Goal: Find specific page/section: Find specific page/section

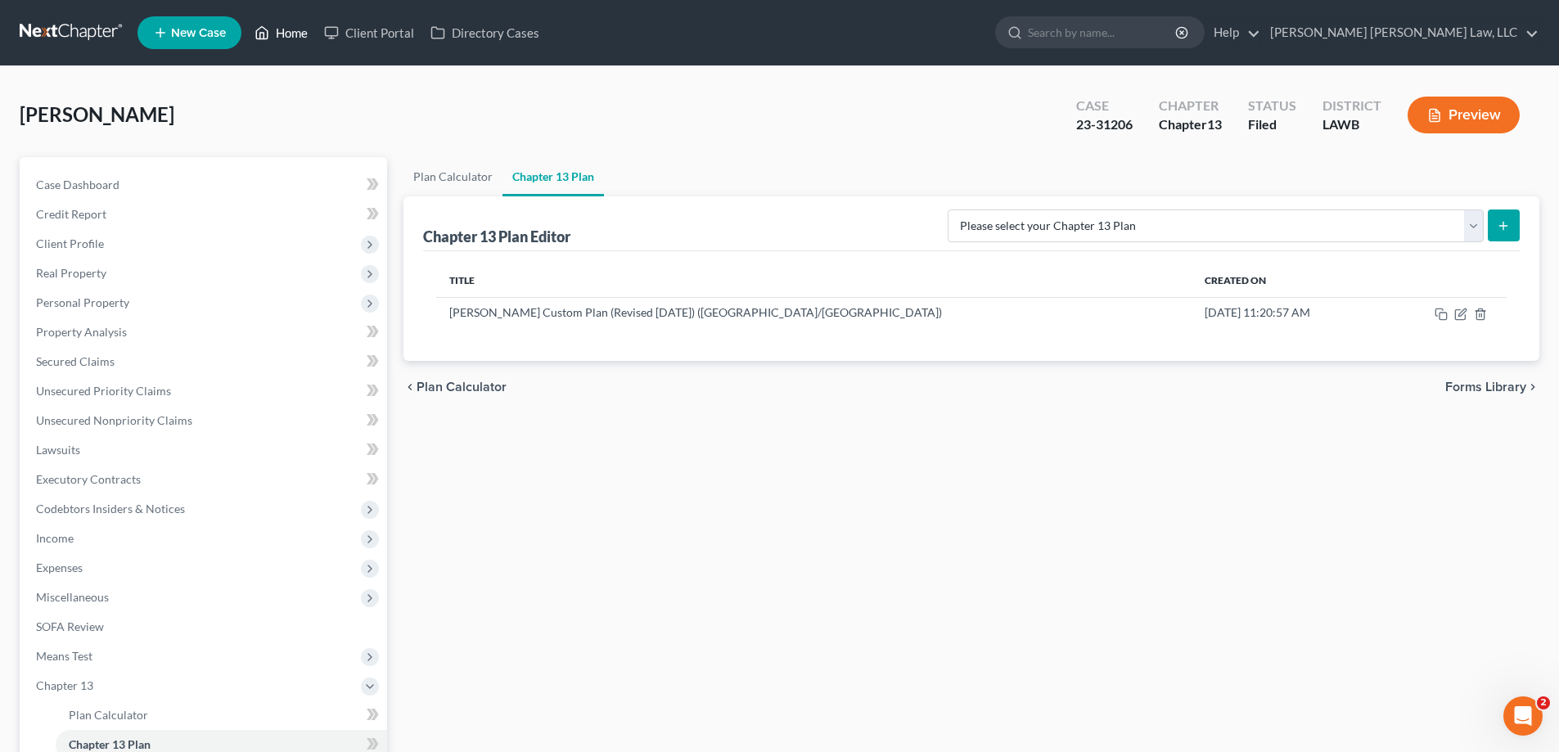
click at [286, 30] on link "Home" at bounding box center [281, 32] width 70 height 29
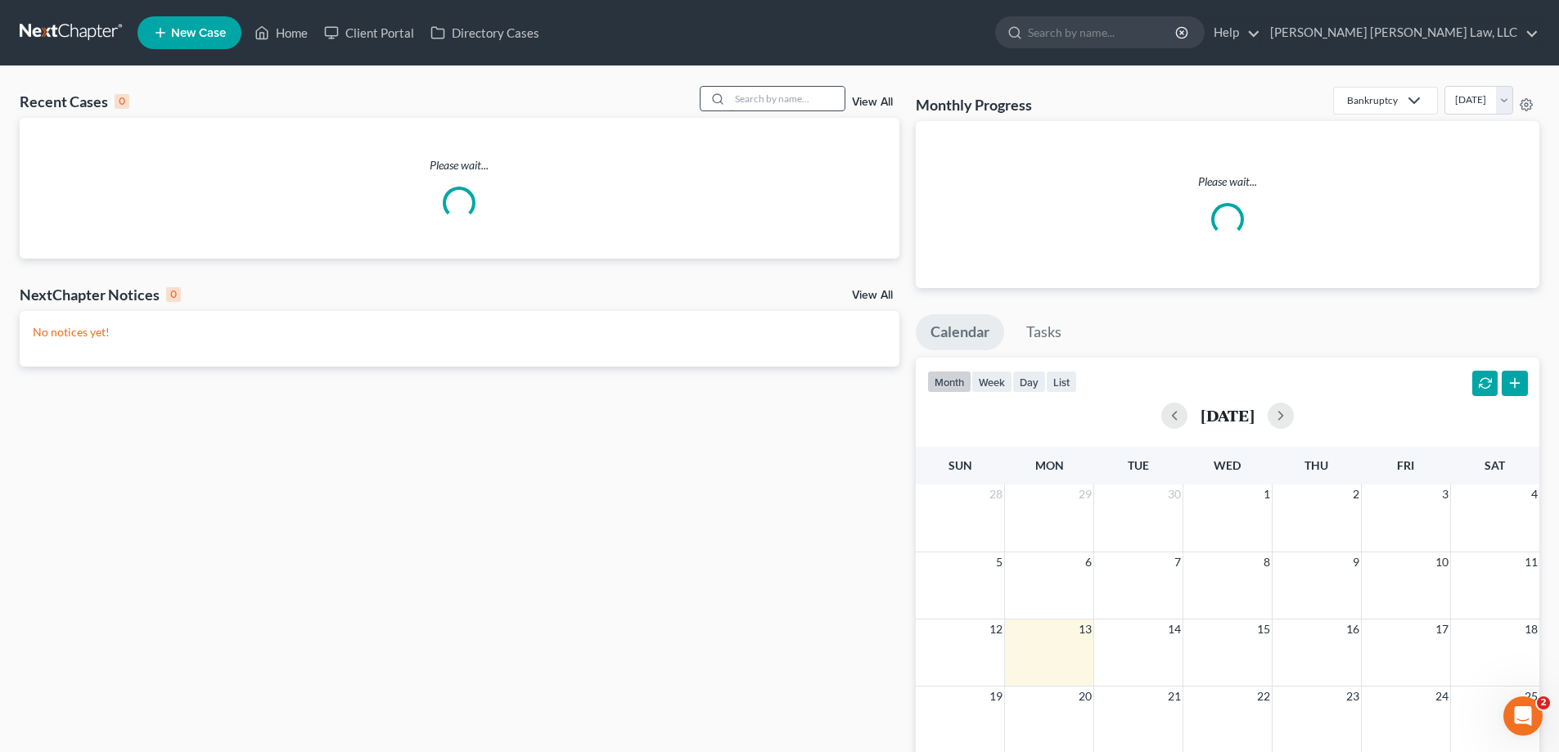
click at [769, 104] on input "search" at bounding box center [787, 99] width 115 height 24
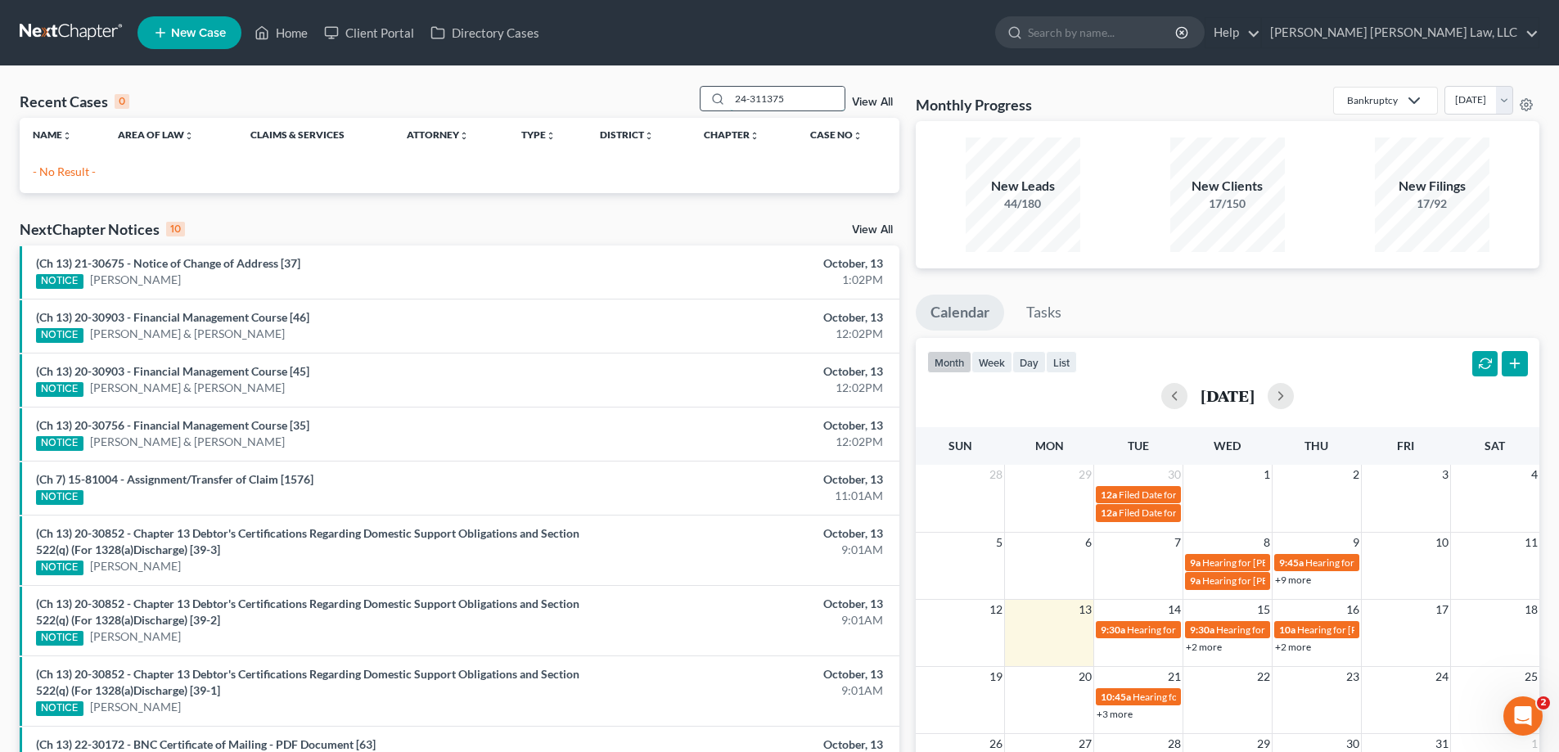
click at [771, 98] on input "24-311375" at bounding box center [787, 99] width 115 height 24
type input "24-31375"
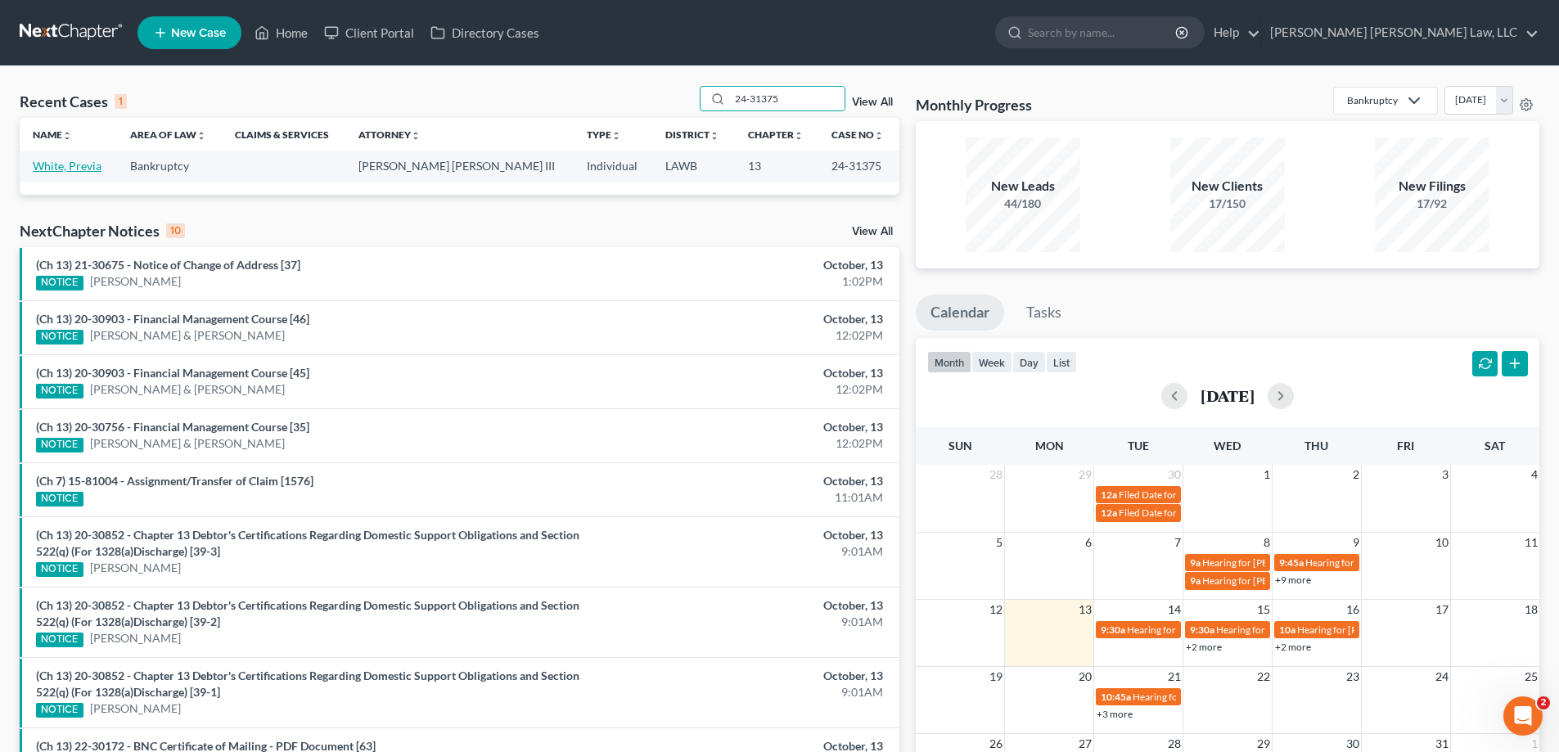
click at [47, 168] on link "White, Previa" at bounding box center [67, 166] width 69 height 14
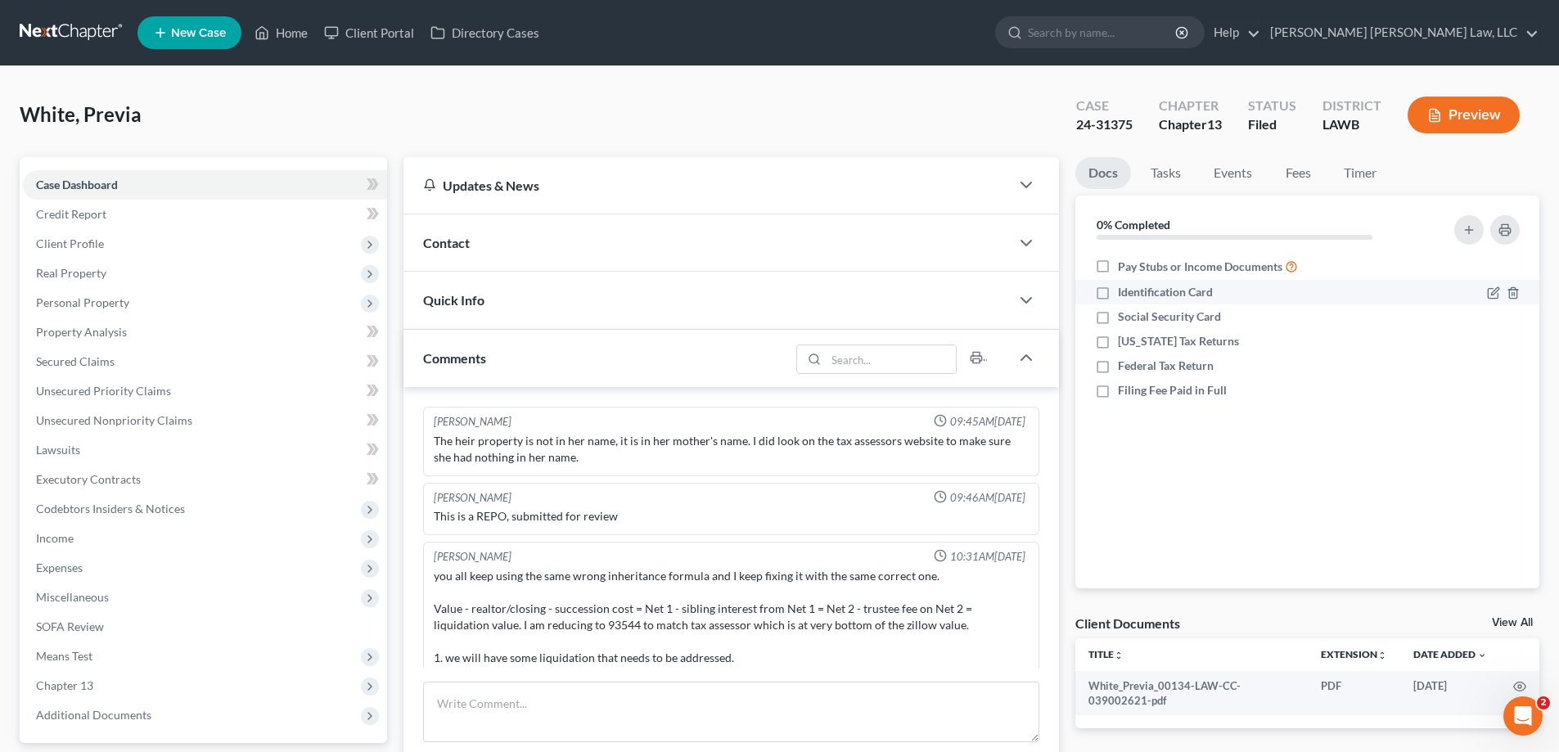
scroll to position [106, 0]
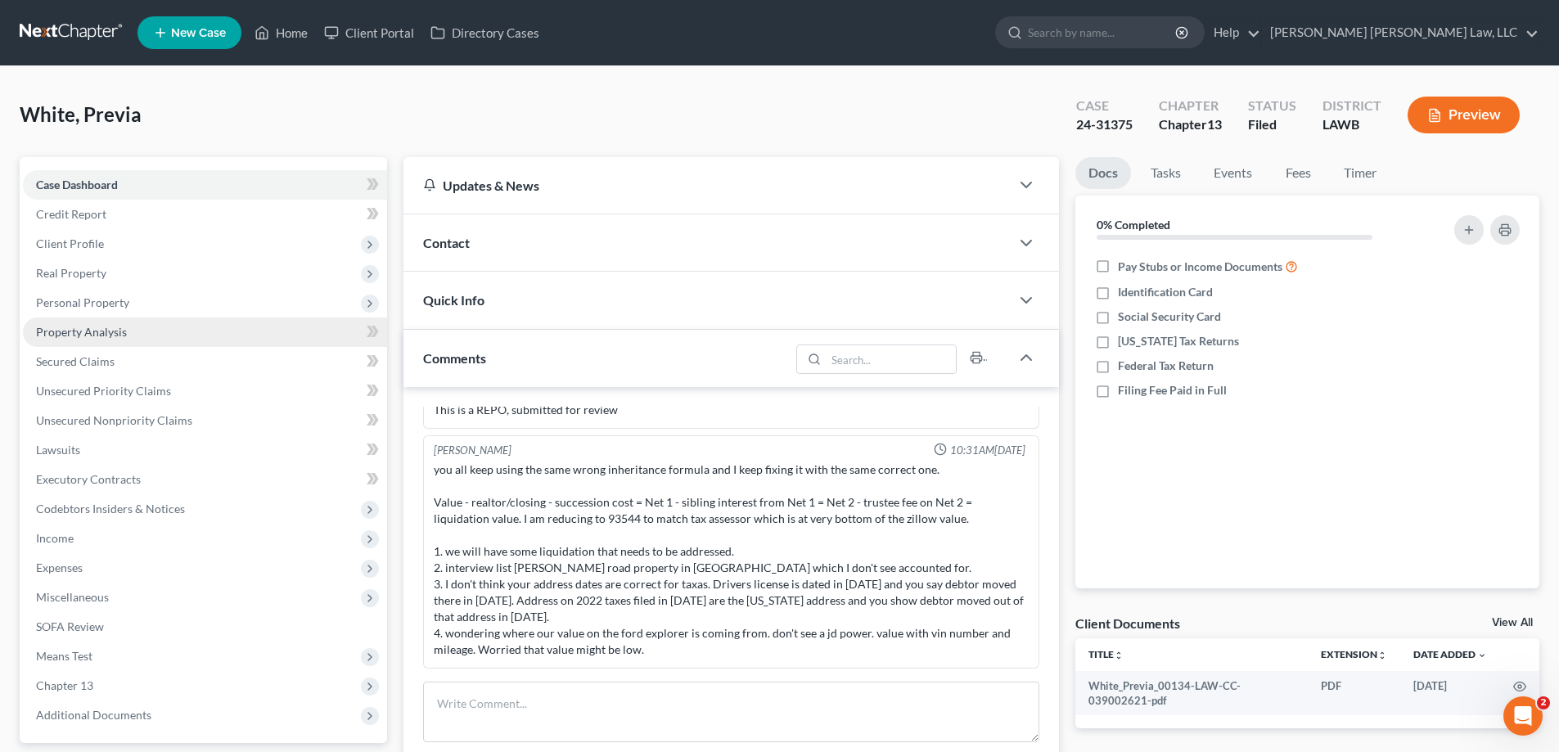
click at [131, 337] on link "Property Analysis" at bounding box center [205, 331] width 364 height 29
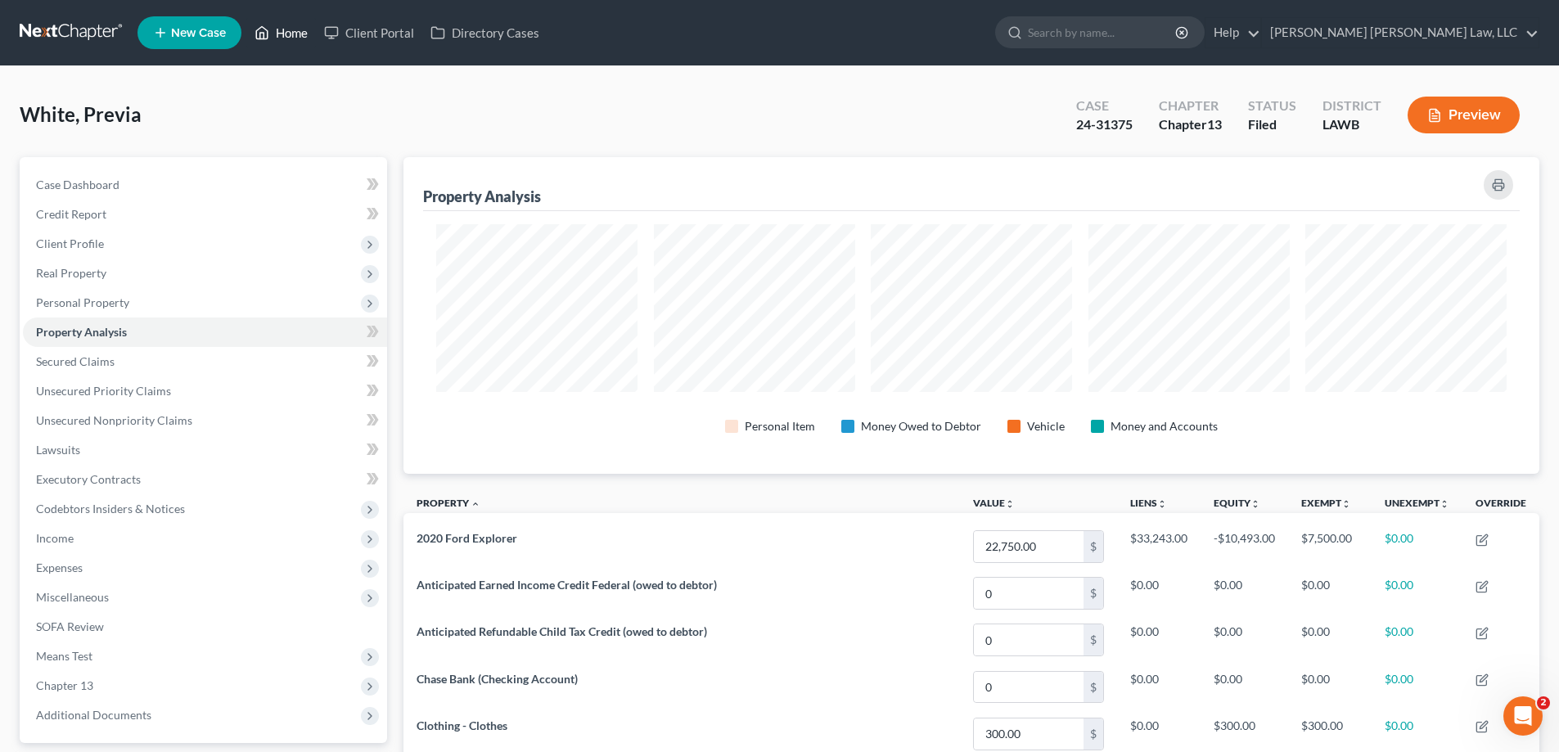
click at [296, 37] on link "Home" at bounding box center [281, 32] width 70 height 29
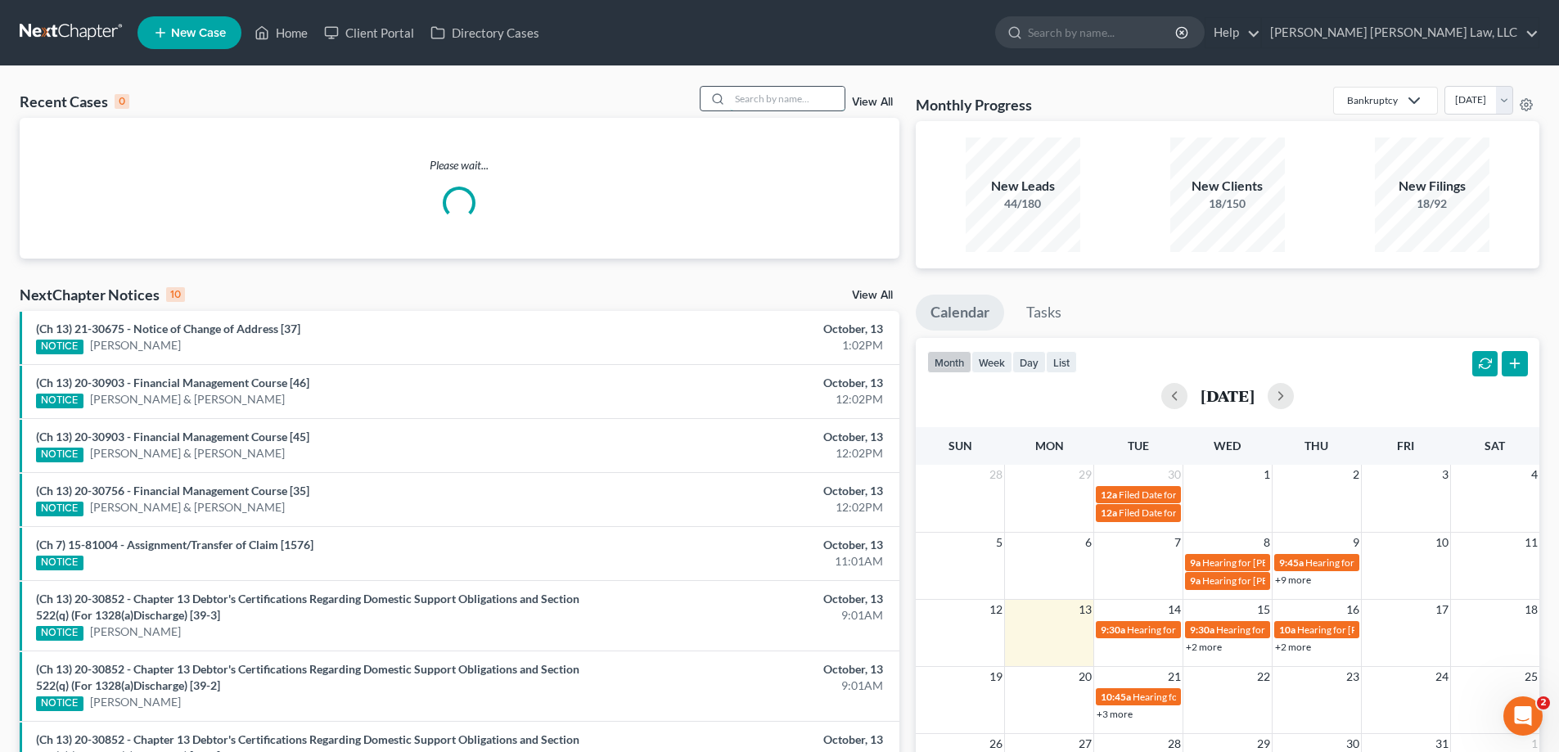
click at [771, 97] on input "search" at bounding box center [787, 99] width 115 height 24
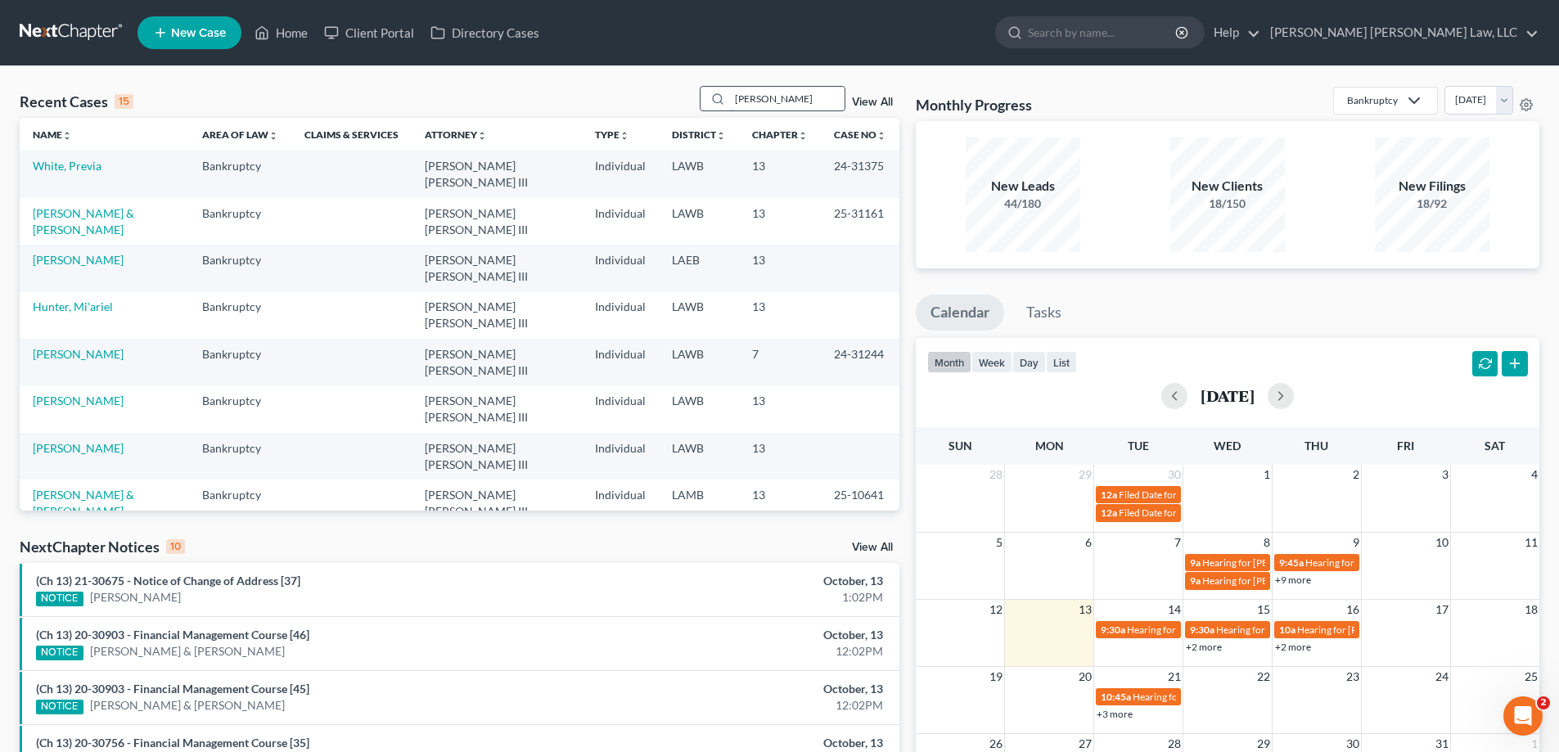
click at [787, 101] on input "[PERSON_NAME]" at bounding box center [787, 99] width 115 height 24
drag, startPoint x: 787, startPoint y: 101, endPoint x: 344, endPoint y: 116, distance: 442.9
click at [380, 126] on div "Recent Cases 15 [PERSON_NAME] View All Name unfold_more expand_more expand_less…" at bounding box center [460, 298] width 880 height 425
type input "[PERSON_NAME]"
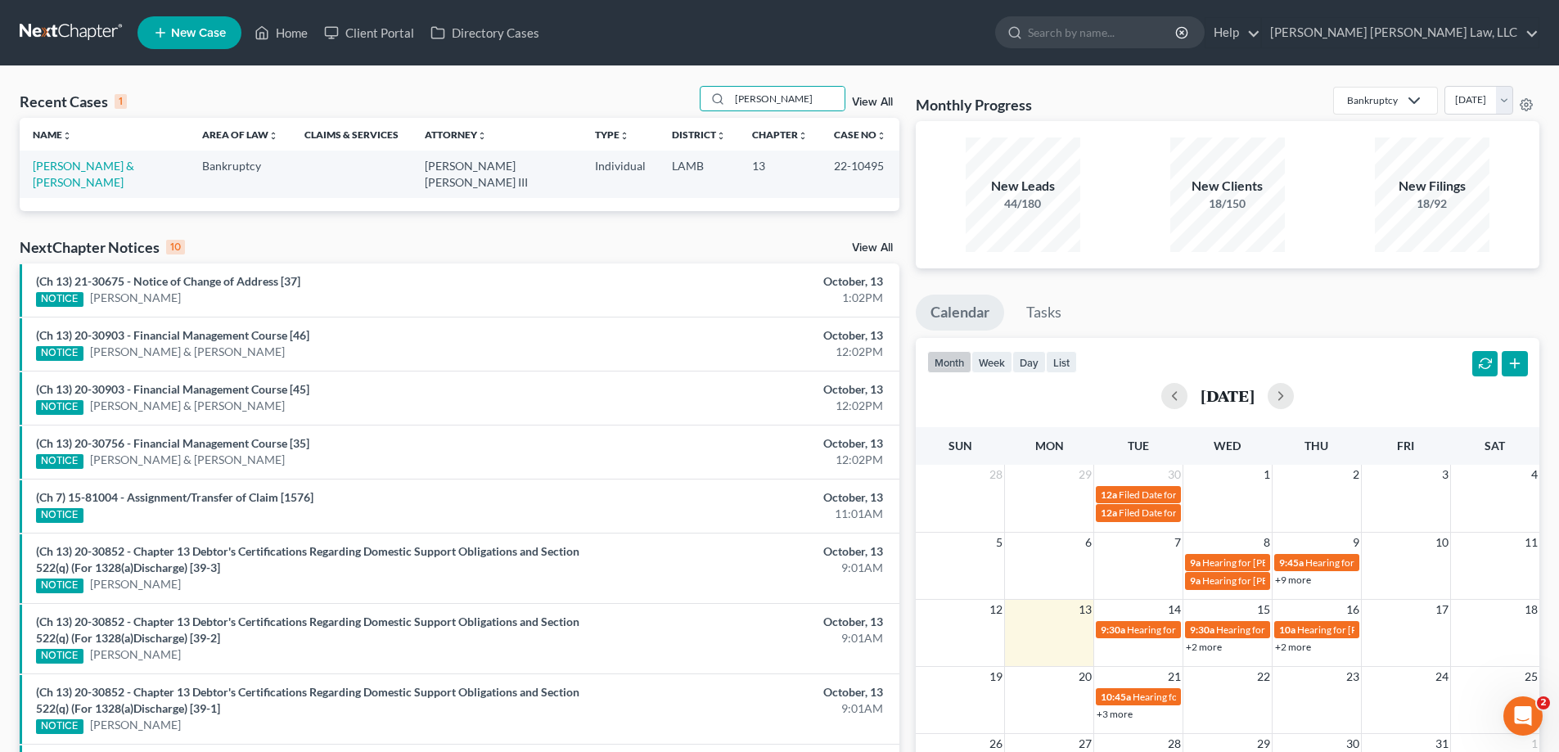
click at [92, 173] on td "[PERSON_NAME] & [PERSON_NAME]" at bounding box center [104, 174] width 169 height 47
click at [95, 165] on link "[PERSON_NAME] & [PERSON_NAME]" at bounding box center [83, 174] width 101 height 30
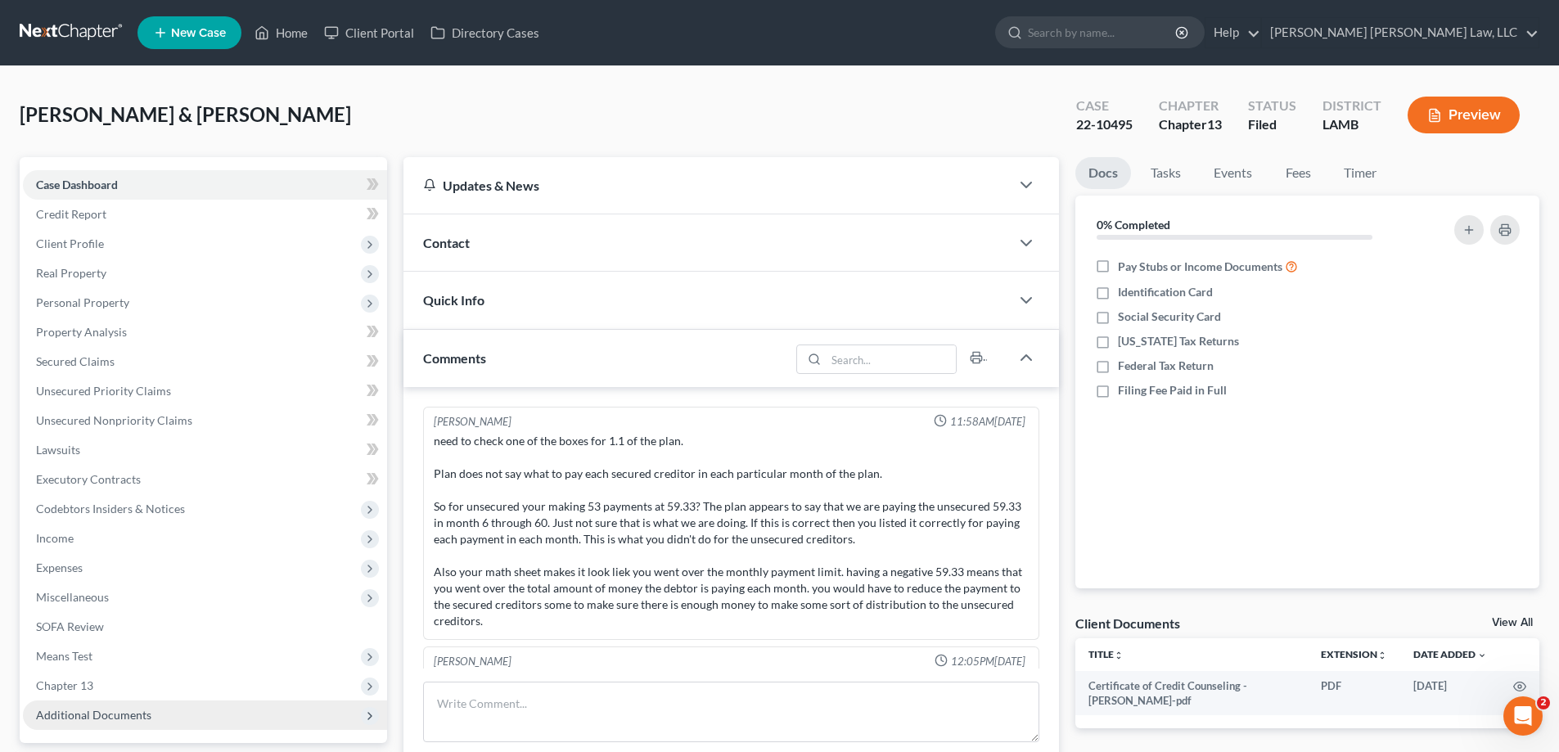
scroll to position [164, 0]
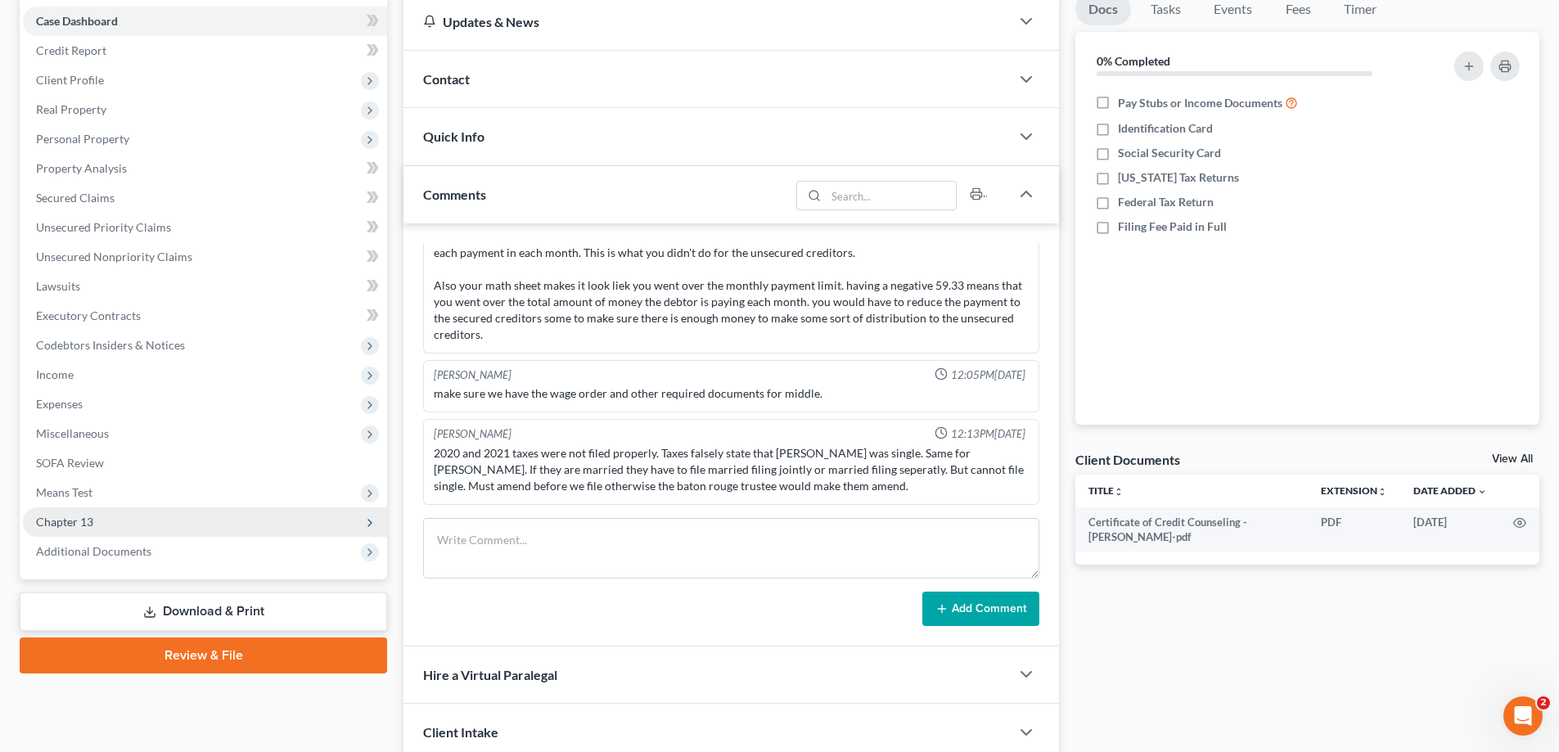
click at [83, 520] on span "Chapter 13" at bounding box center [64, 522] width 57 height 14
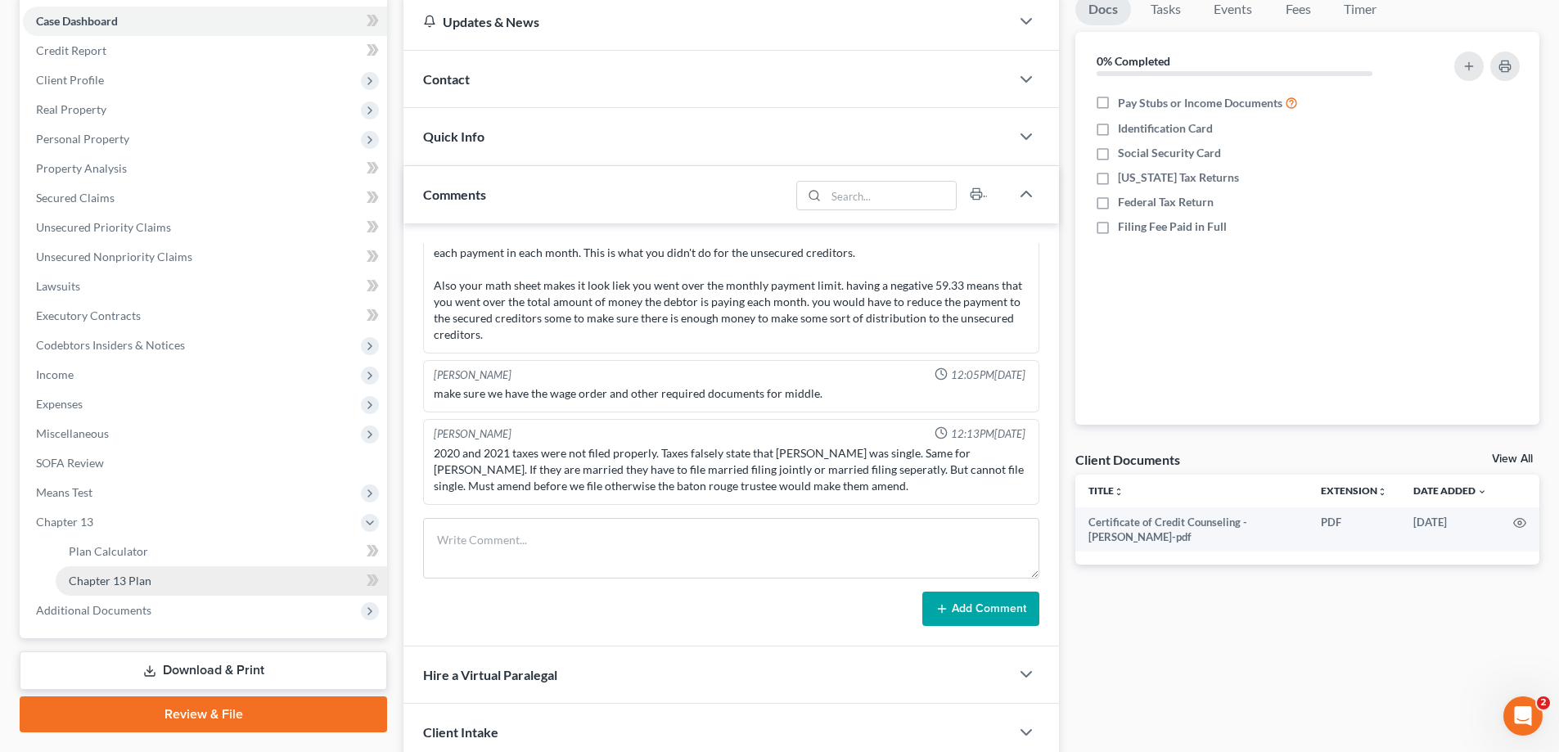
click at [136, 587] on link "Chapter 13 Plan" at bounding box center [221, 580] width 331 height 29
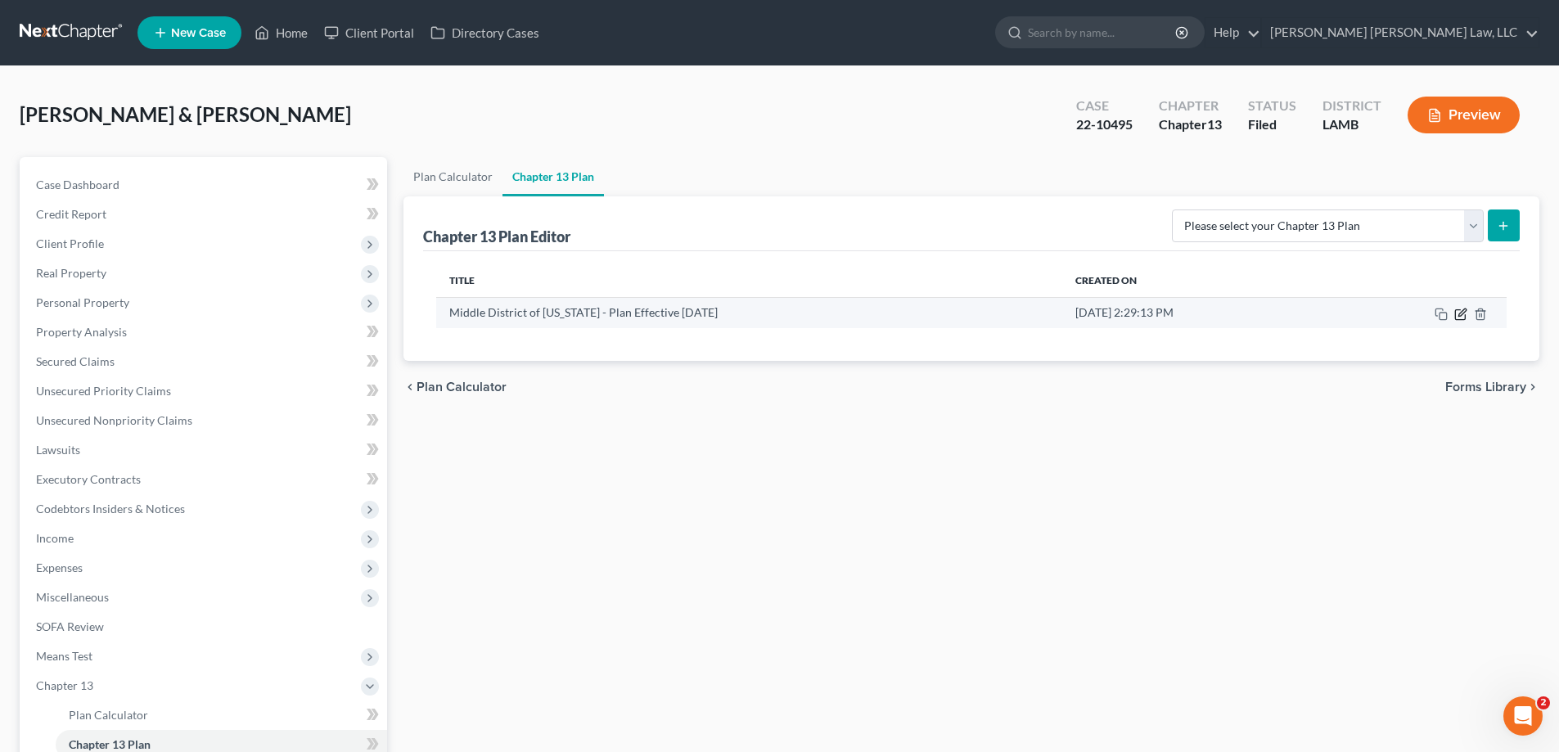
click at [1461, 318] on icon "button" at bounding box center [1460, 314] width 13 height 13
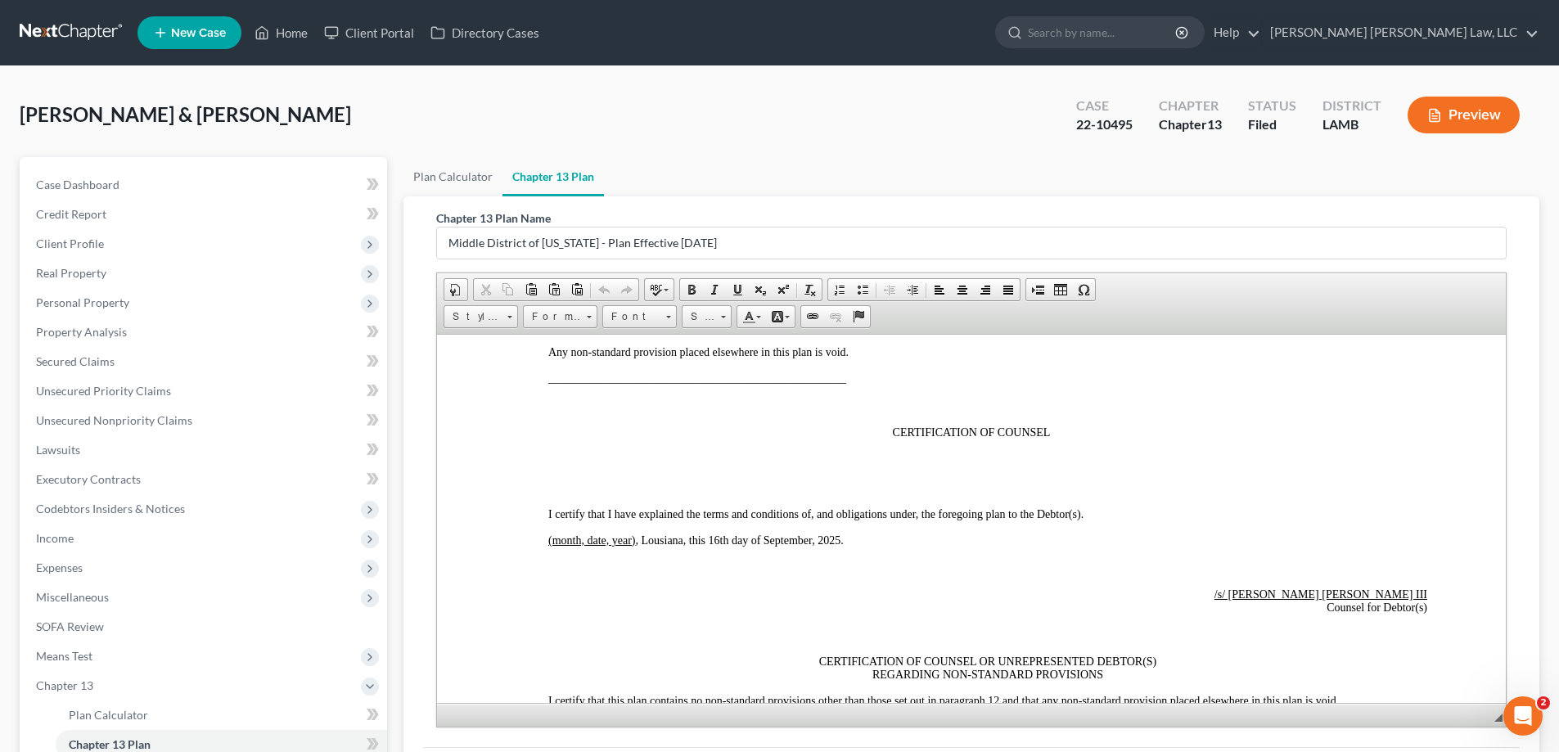
scroll to position [5281, 0]
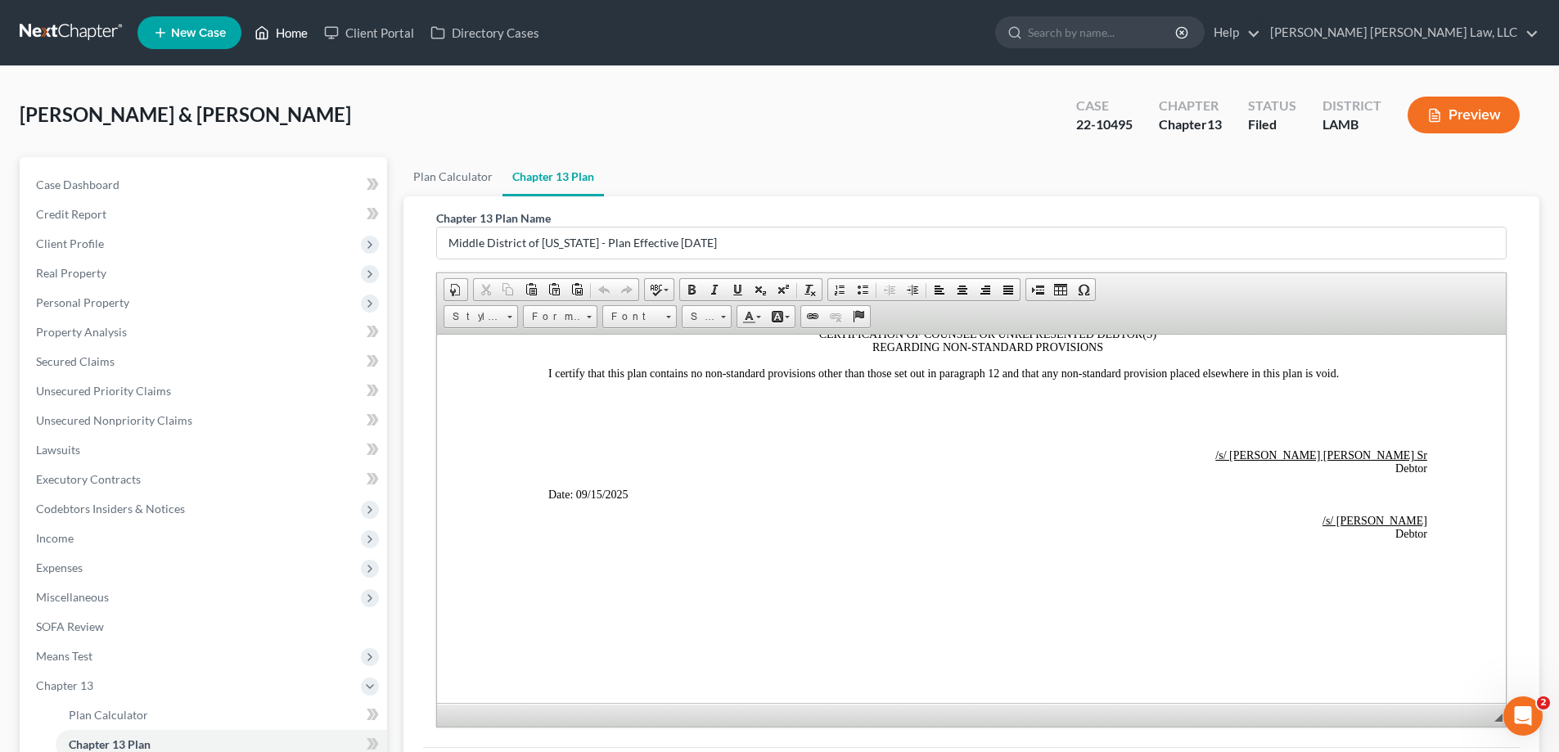
click at [295, 32] on link "Home" at bounding box center [281, 32] width 70 height 29
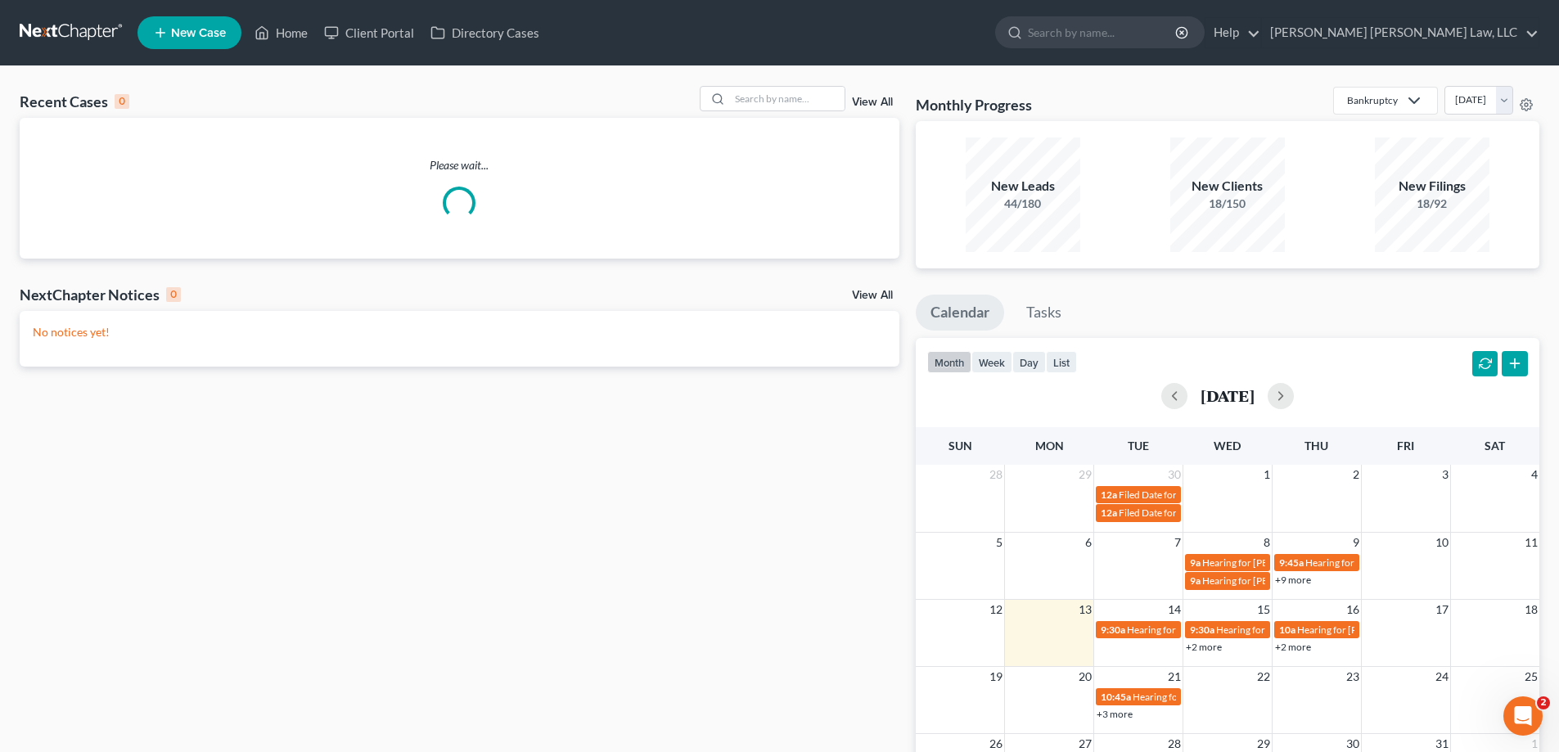
click at [871, 101] on link "View All" at bounding box center [872, 102] width 41 height 11
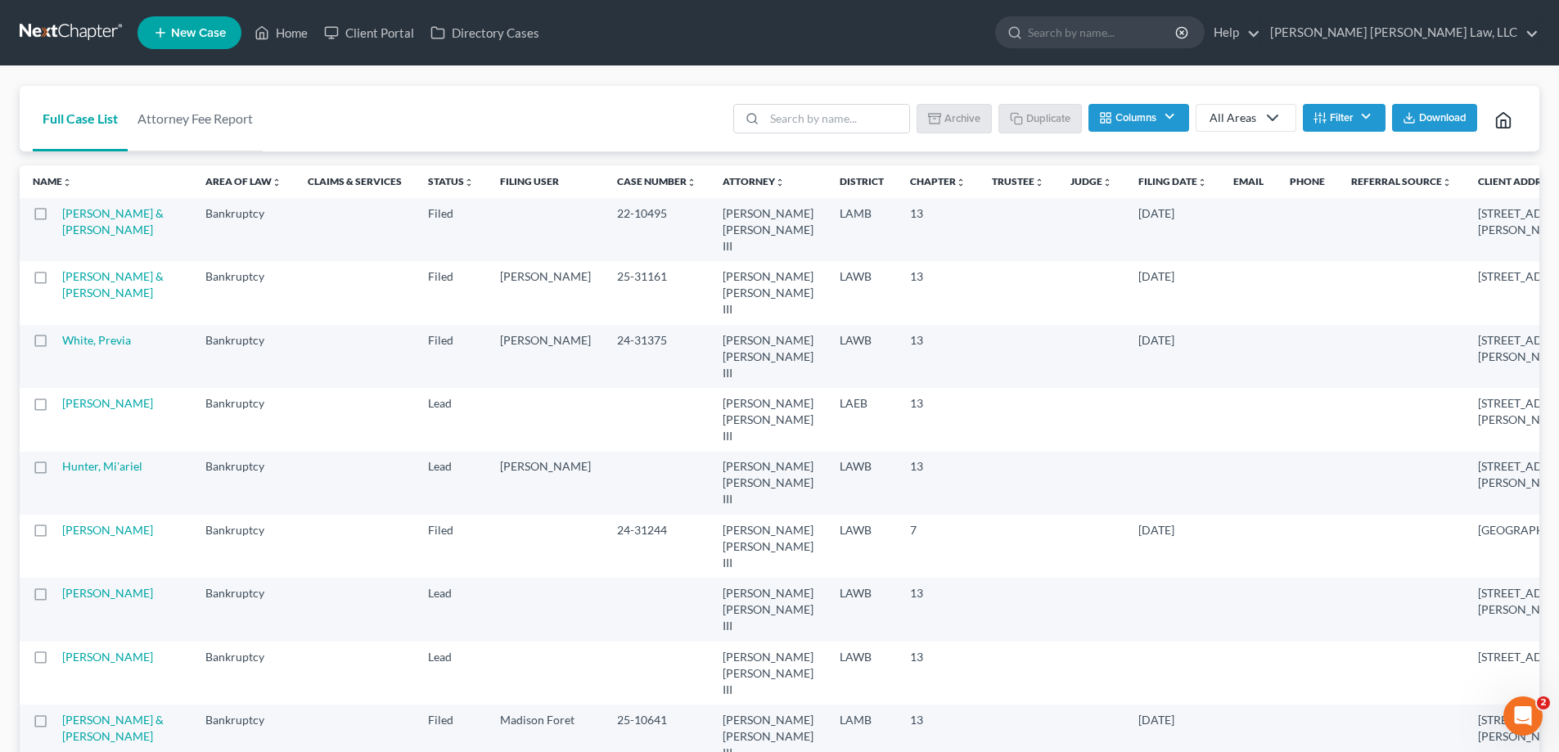
click at [1315, 120] on line "button" at bounding box center [1315, 121] width 0 height 4
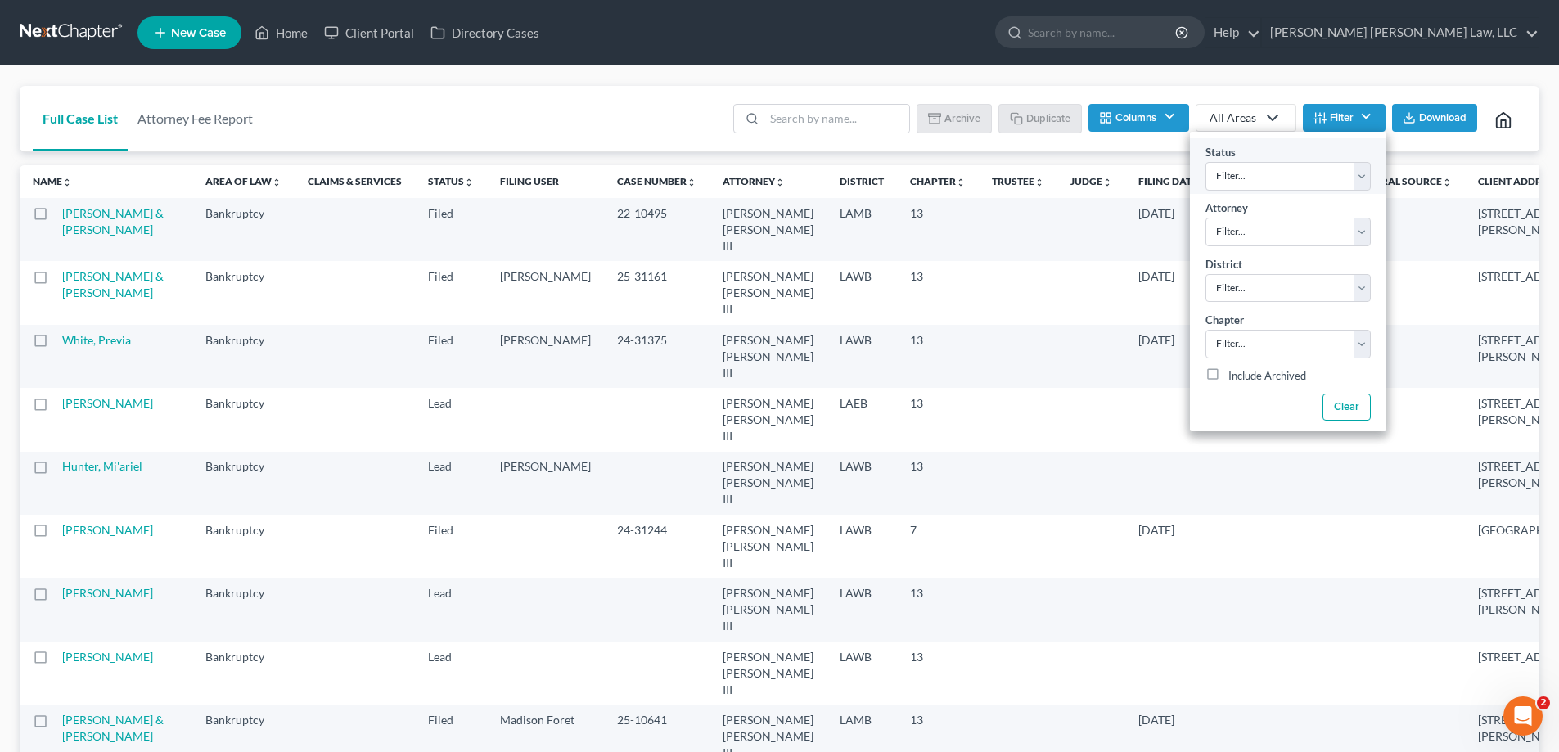
click at [1312, 191] on div "Status Filter... Amended Plan Confirmed Confirmed Plan Corrections Discharged F…" at bounding box center [1288, 166] width 196 height 56
click at [1307, 186] on select "Filter... Amended Plan Confirmed Confirmed Plan Corrections Discharged Filed In…" at bounding box center [1287, 176] width 165 height 29
select select "4"
click at [1205, 162] on select "Filter... Amended Plan Confirmed Confirmed Plan Corrections Discharged Filed In…" at bounding box center [1287, 176] width 165 height 29
click at [1257, 233] on select "Filter... [PERSON_NAME] [PERSON_NAME] III [PERSON_NAME]" at bounding box center [1287, 232] width 165 height 29
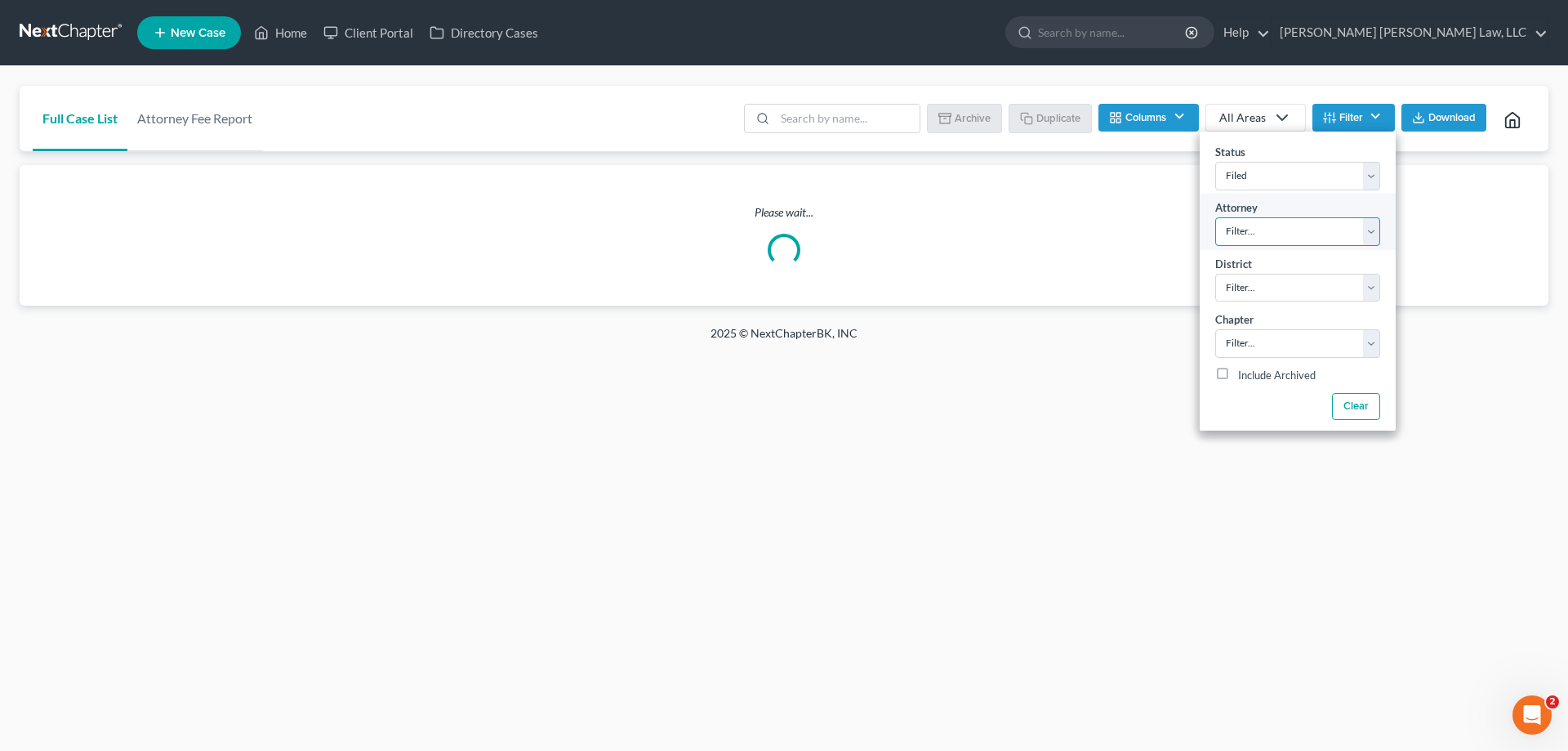
select select "0"
click at [1215, 218] on select "Filter... [PERSON_NAME] [PERSON_NAME] III [PERSON_NAME]" at bounding box center [1297, 232] width 165 height 29
click at [1276, 299] on select "Filter... Filter... [US_STATE] - [GEOGRAPHIC_DATA] [US_STATE] - [GEOGRAPHIC_DAT…" at bounding box center [1297, 288] width 165 height 29
select select "35"
click at [1215, 274] on select "Filter... Filter... [US_STATE] - [GEOGRAPHIC_DATA] [US_STATE] - [GEOGRAPHIC_DAT…" at bounding box center [1297, 288] width 165 height 29
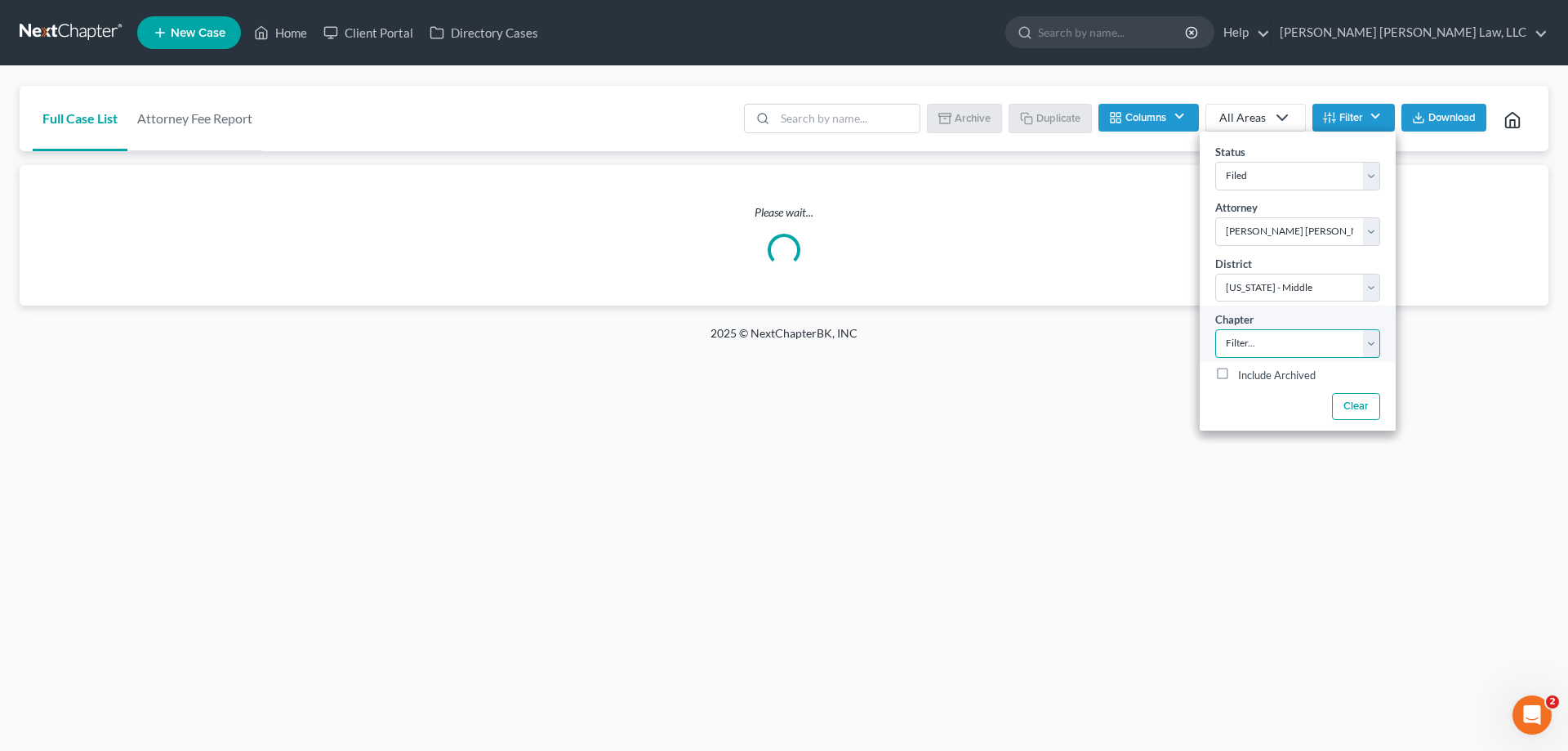
click at [1274, 351] on select "Filter... 7 11 13" at bounding box center [1297, 344] width 165 height 29
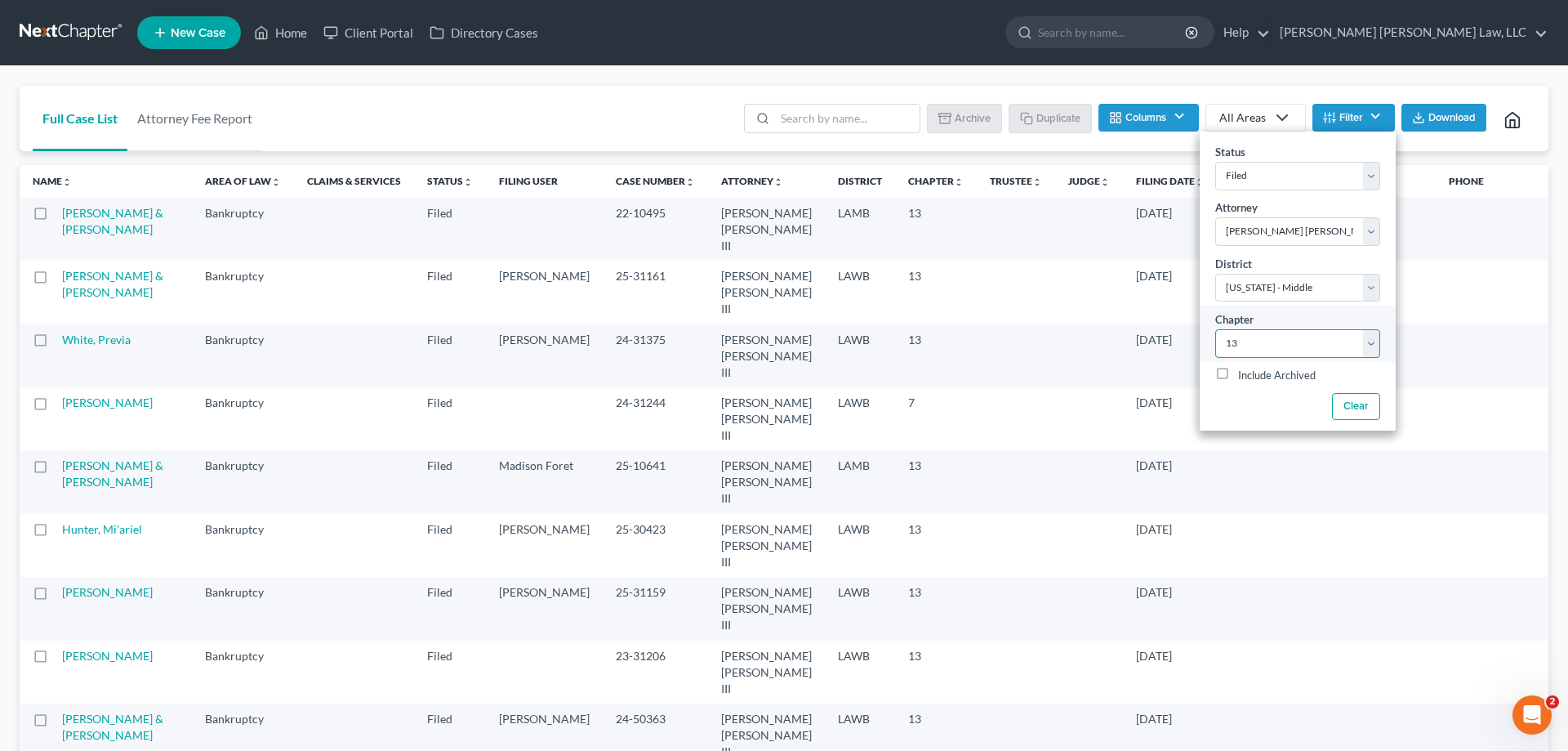
click at [1215, 330] on select "Filter... 7 11 13" at bounding box center [1297, 344] width 165 height 29
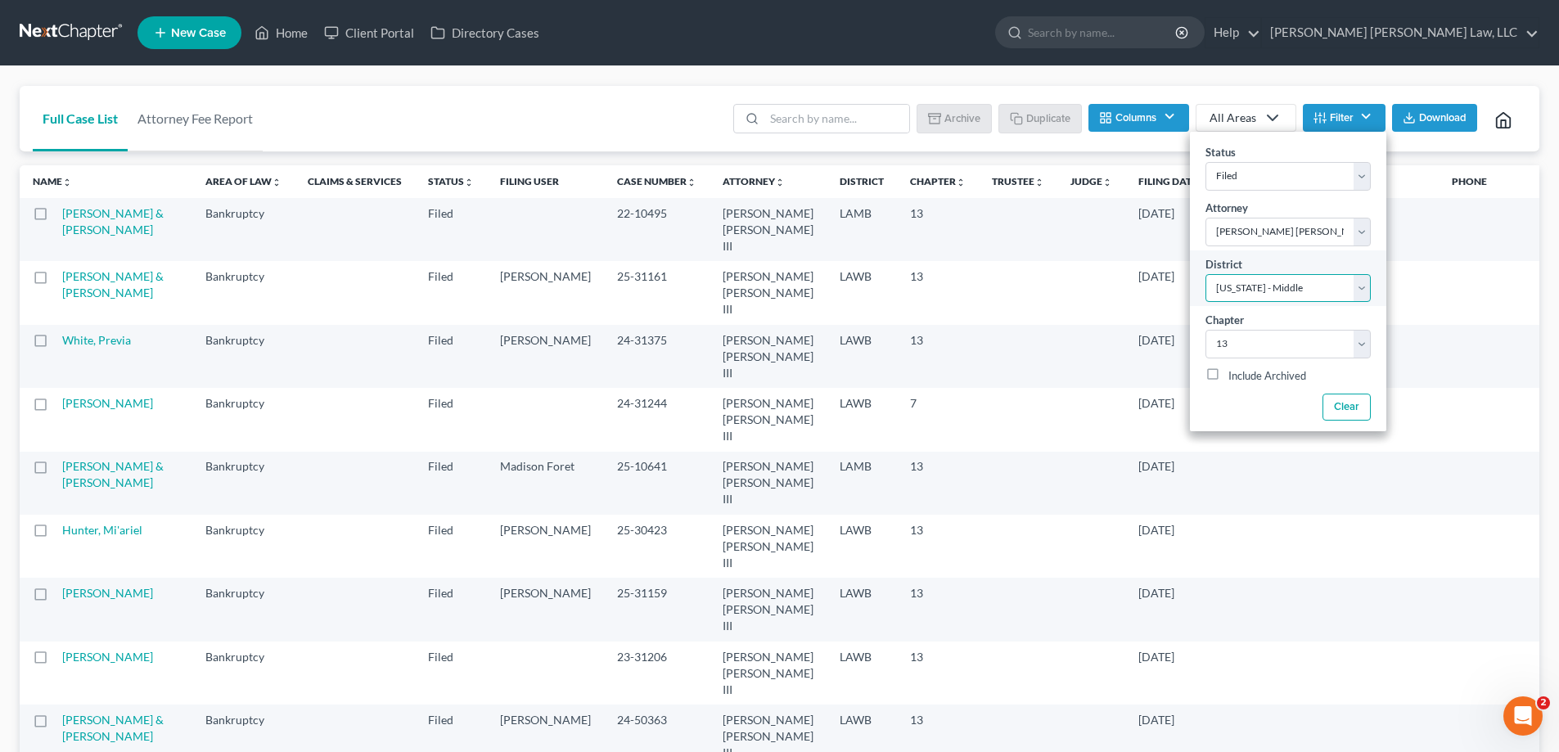
click at [1292, 295] on select "Filter... Filter... [US_STATE] - [GEOGRAPHIC_DATA] [US_STATE] - [GEOGRAPHIC_DAT…" at bounding box center [1287, 288] width 165 height 29
click at [1205, 274] on select "Filter... Filter... [US_STATE] - [GEOGRAPHIC_DATA] [US_STATE] - [GEOGRAPHIC_DAT…" at bounding box center [1287, 288] width 165 height 29
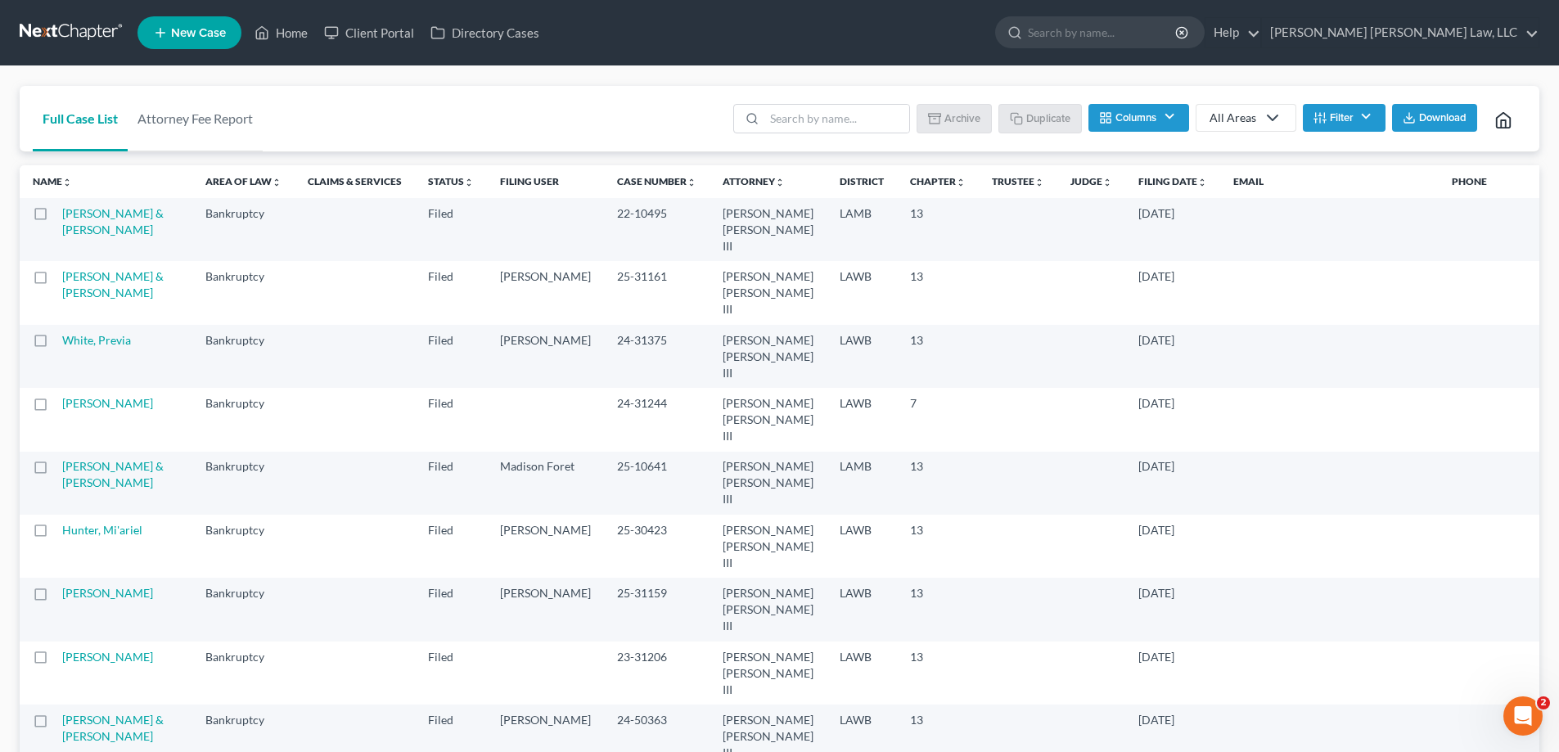
click at [1340, 110] on button "Filter" at bounding box center [1344, 118] width 83 height 28
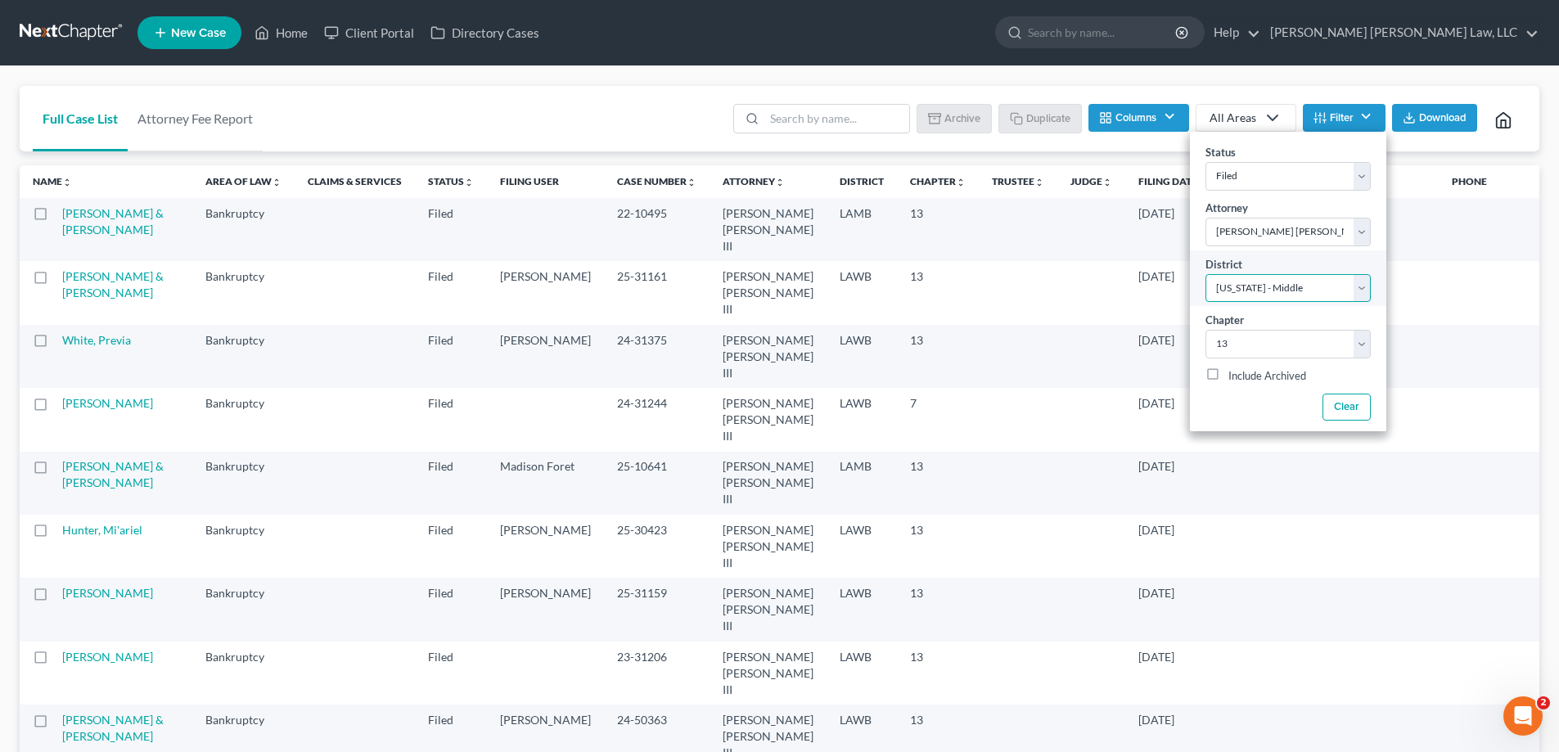
click at [1269, 288] on select "Filter... Filter... [US_STATE] - [GEOGRAPHIC_DATA] [US_STATE] - [GEOGRAPHIC_DAT…" at bounding box center [1287, 288] width 165 height 29
click at [1205, 274] on select "Filter... Filter... [US_STATE] - [GEOGRAPHIC_DATA] [US_STATE] - [GEOGRAPHIC_DAT…" at bounding box center [1287, 288] width 165 height 29
click at [1339, 343] on select "Filter... 7 11 13" at bounding box center [1287, 344] width 165 height 29
click at [1205, 330] on select "Filter... 7 11 13" at bounding box center [1287, 344] width 165 height 29
click at [1237, 497] on td at bounding box center [1329, 483] width 218 height 63
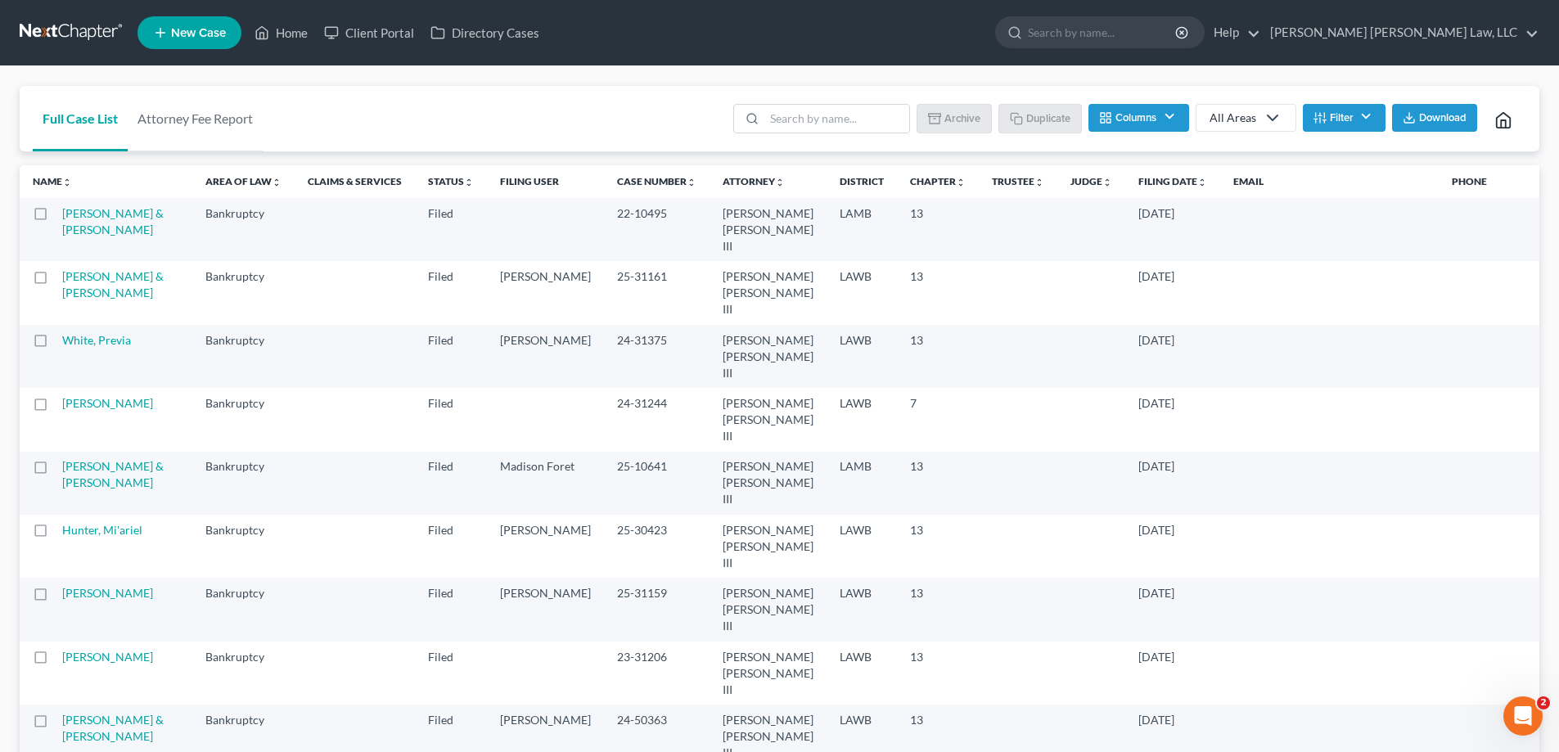
click at [1345, 115] on button "Filter" at bounding box center [1344, 118] width 83 height 28
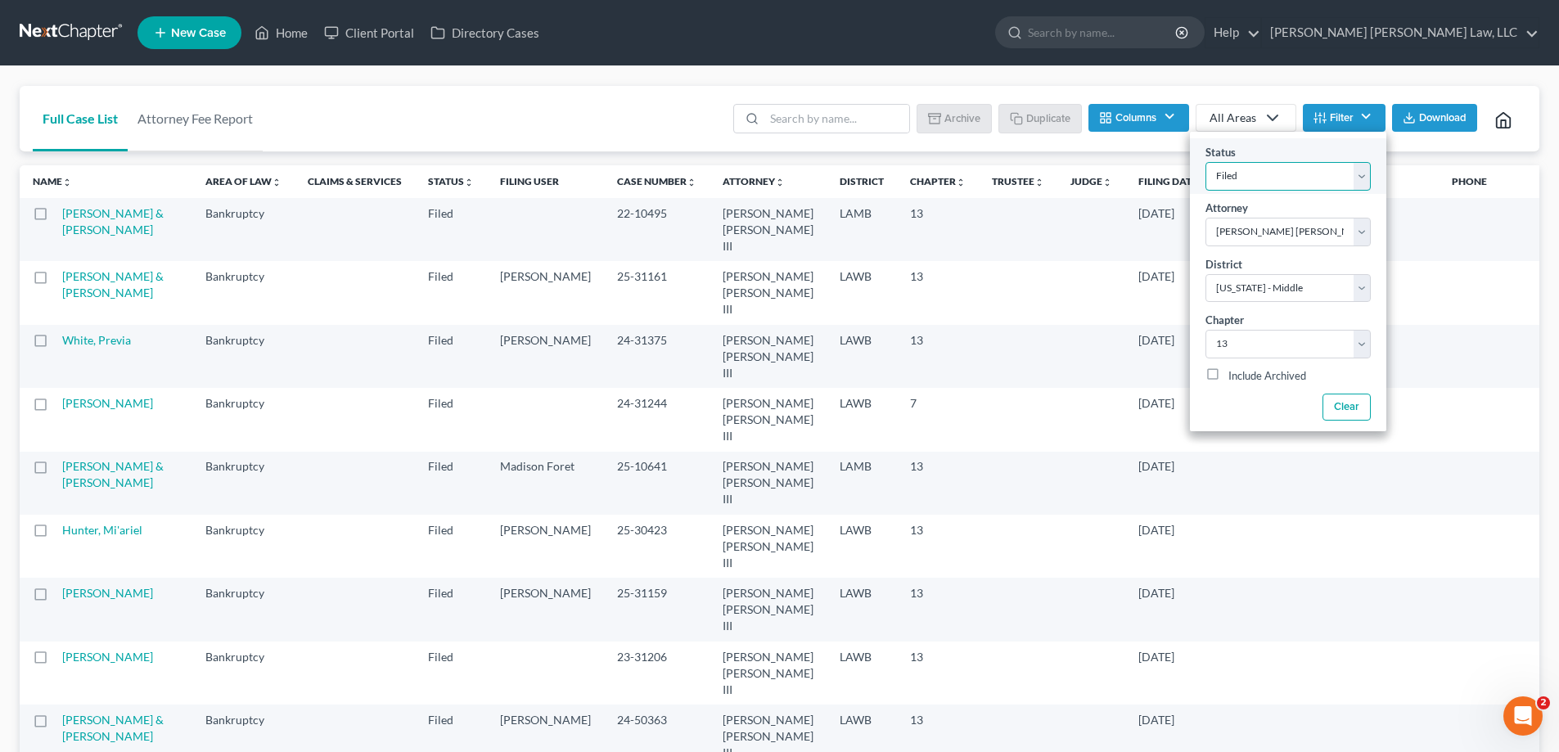
click at [1333, 177] on select "Filter... Amended Plan Confirmed Confirmed Plan Corrections Discharged Filed In…" at bounding box center [1287, 176] width 165 height 29
click at [1205, 162] on select "Filter... Amended Plan Confirmed Confirmed Plan Corrections Discharged Filed In…" at bounding box center [1287, 176] width 165 height 29
click at [1296, 245] on select "Filter... [PERSON_NAME] [PERSON_NAME] III [PERSON_NAME]" at bounding box center [1287, 232] width 165 height 29
click at [1205, 218] on select "Filter... [PERSON_NAME] [PERSON_NAME] III [PERSON_NAME]" at bounding box center [1287, 232] width 165 height 29
click at [1278, 292] on select "Filter... Filter... [US_STATE] - [GEOGRAPHIC_DATA] [US_STATE] - [GEOGRAPHIC_DAT…" at bounding box center [1287, 288] width 165 height 29
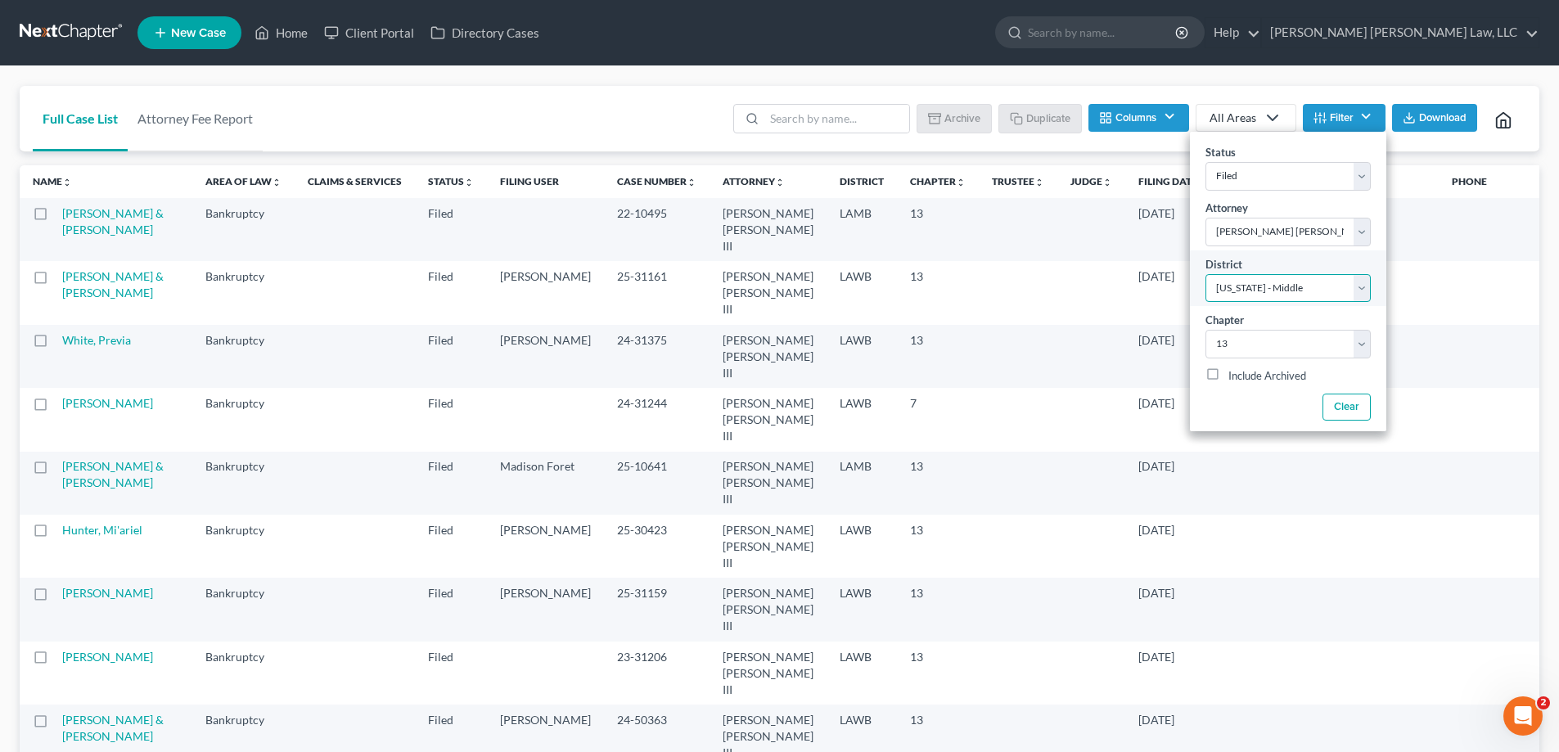
click at [1205, 274] on select "Filter... Filter... [US_STATE] - [GEOGRAPHIC_DATA] [US_STATE] - [GEOGRAPHIC_DAT…" at bounding box center [1287, 288] width 165 height 29
click at [1261, 341] on select "Filter... 7 11 13" at bounding box center [1287, 344] width 165 height 29
click at [1205, 330] on select "Filter... 7 11 13" at bounding box center [1287, 344] width 165 height 29
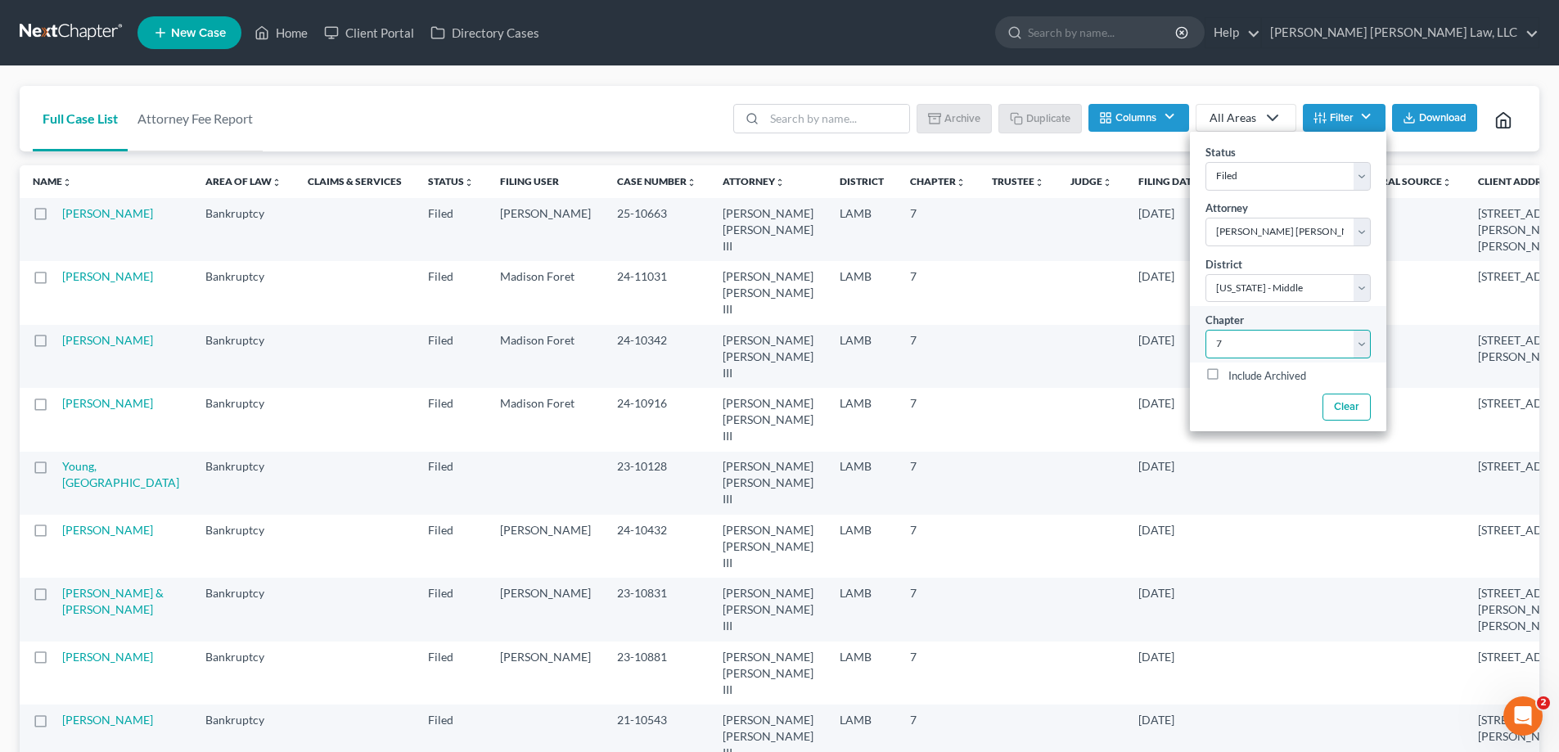
click at [1283, 347] on select "Filter... 7 11 13" at bounding box center [1287, 344] width 165 height 29
select select "2"
click at [1205, 330] on select "Filter... 7 11 13" at bounding box center [1287, 344] width 165 height 29
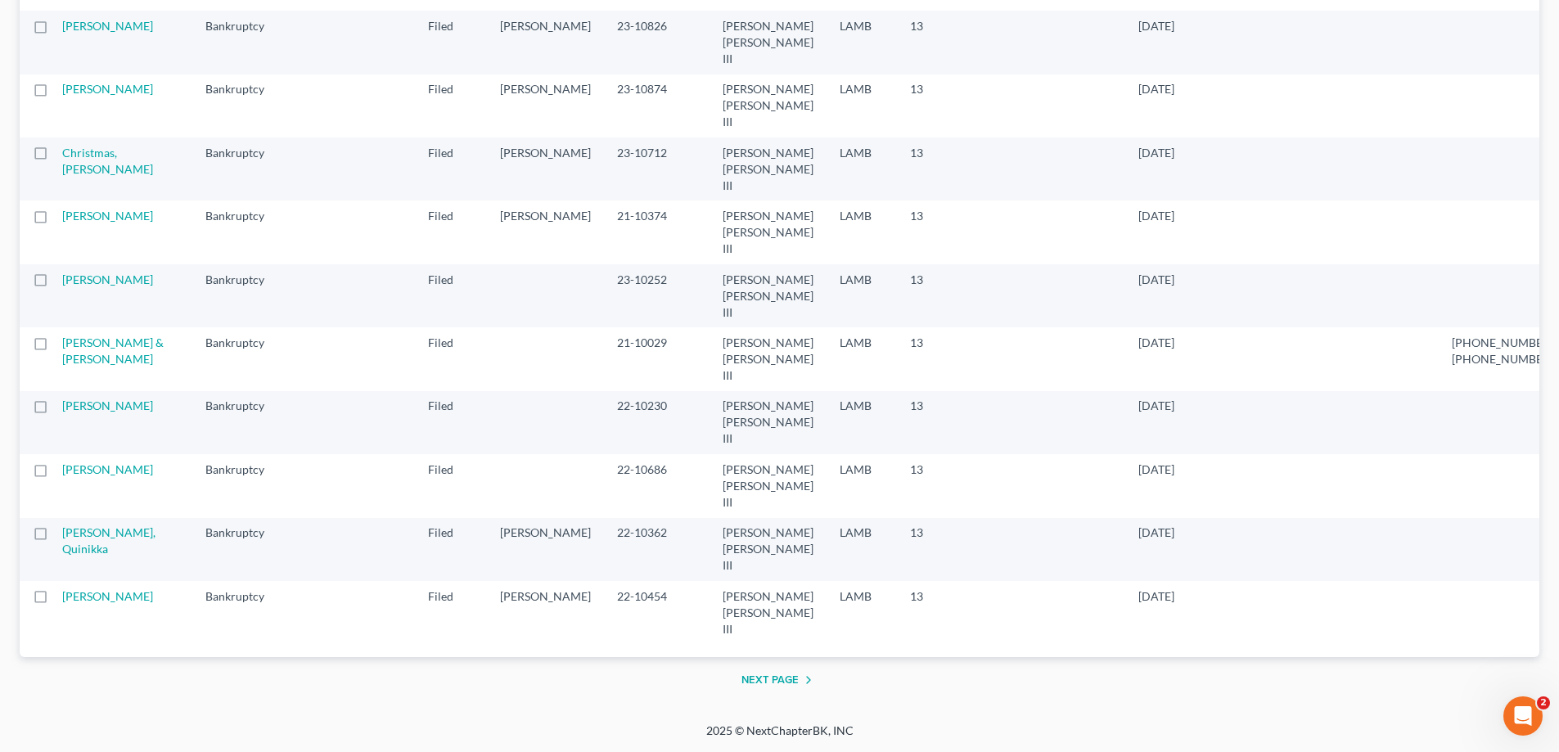
scroll to position [3424, 0]
click at [790, 681] on button "Next Page" at bounding box center [779, 680] width 77 height 20
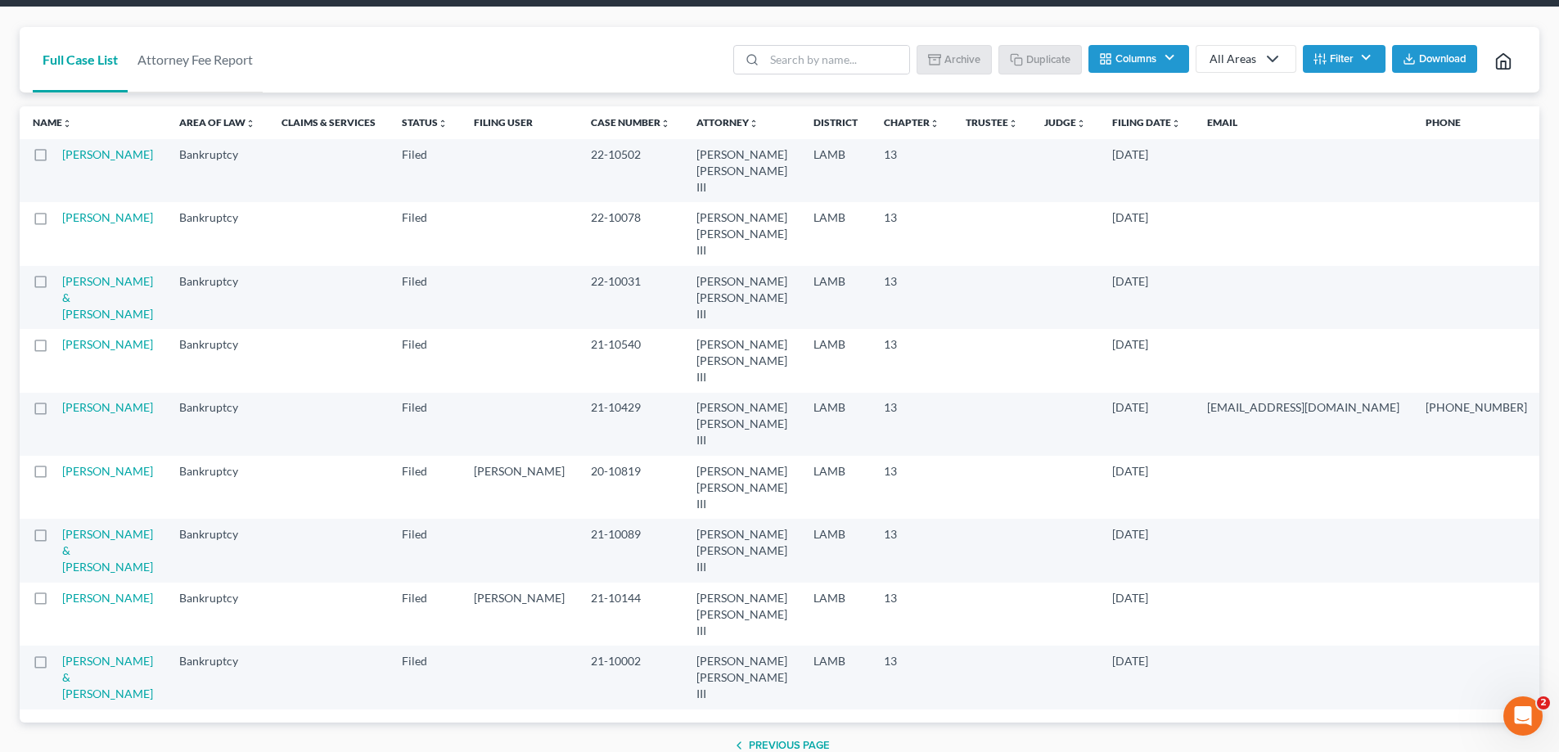
scroll to position [304, 0]
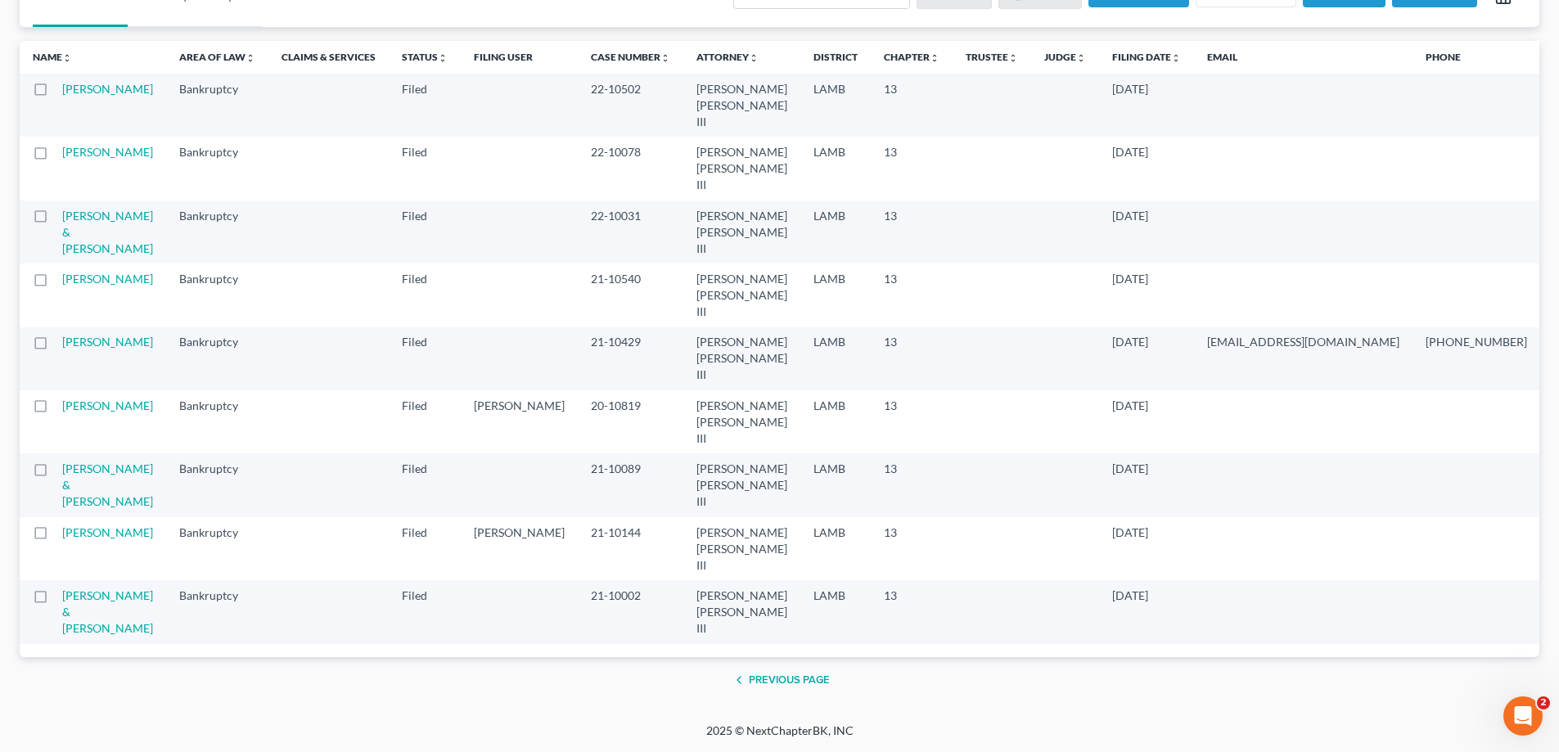
click at [821, 684] on button "Previous Page" at bounding box center [779, 680] width 101 height 20
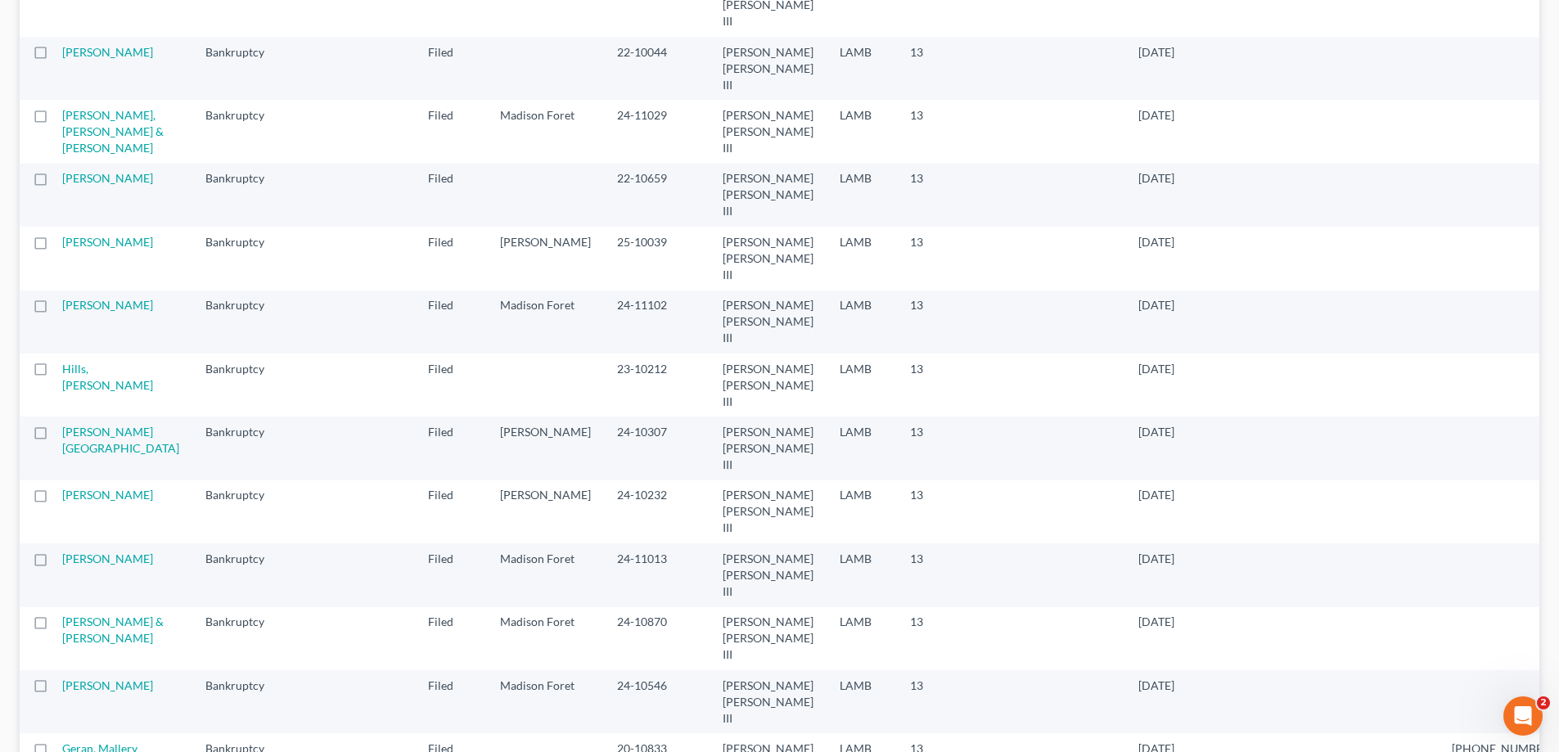
scroll to position [1636, 0]
